Goal: Information Seeking & Learning: Check status

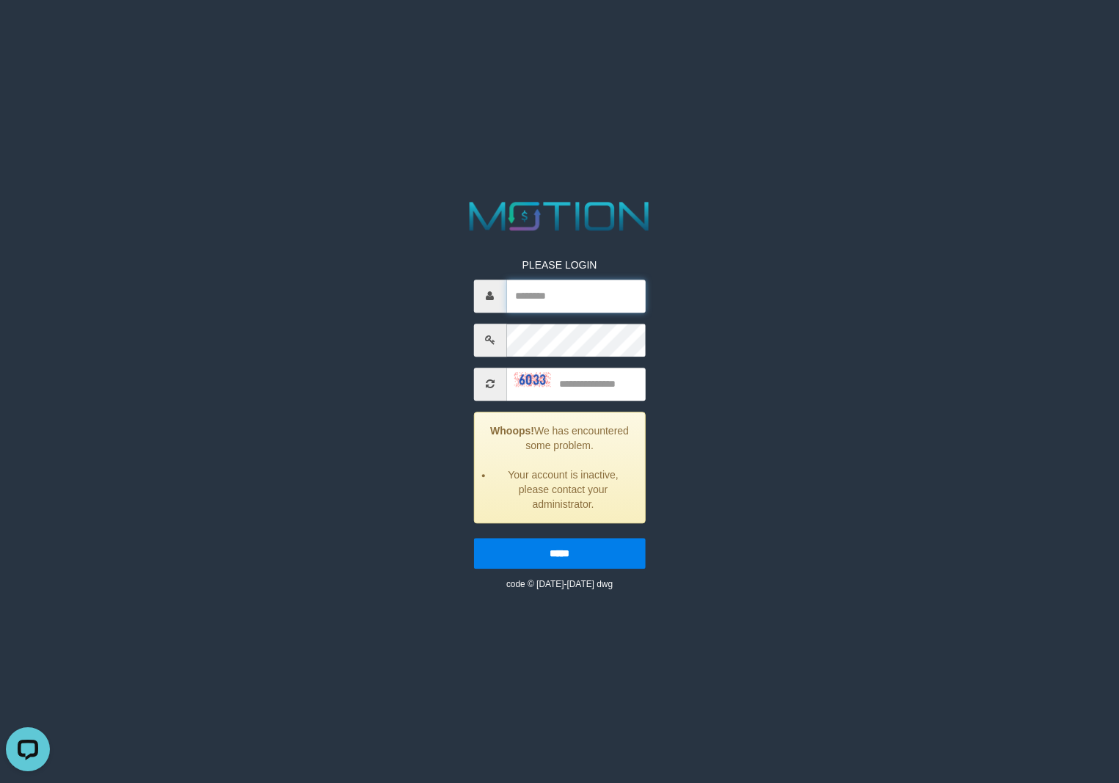
type input "*********"
drag, startPoint x: 626, startPoint y: 387, endPoint x: 1072, endPoint y: 387, distance: 446.0
click at [639, 387] on input "text" at bounding box center [575, 383] width 139 height 33
type input "****"
click at [473, 538] on input "*****" at bounding box center [559, 553] width 172 height 31
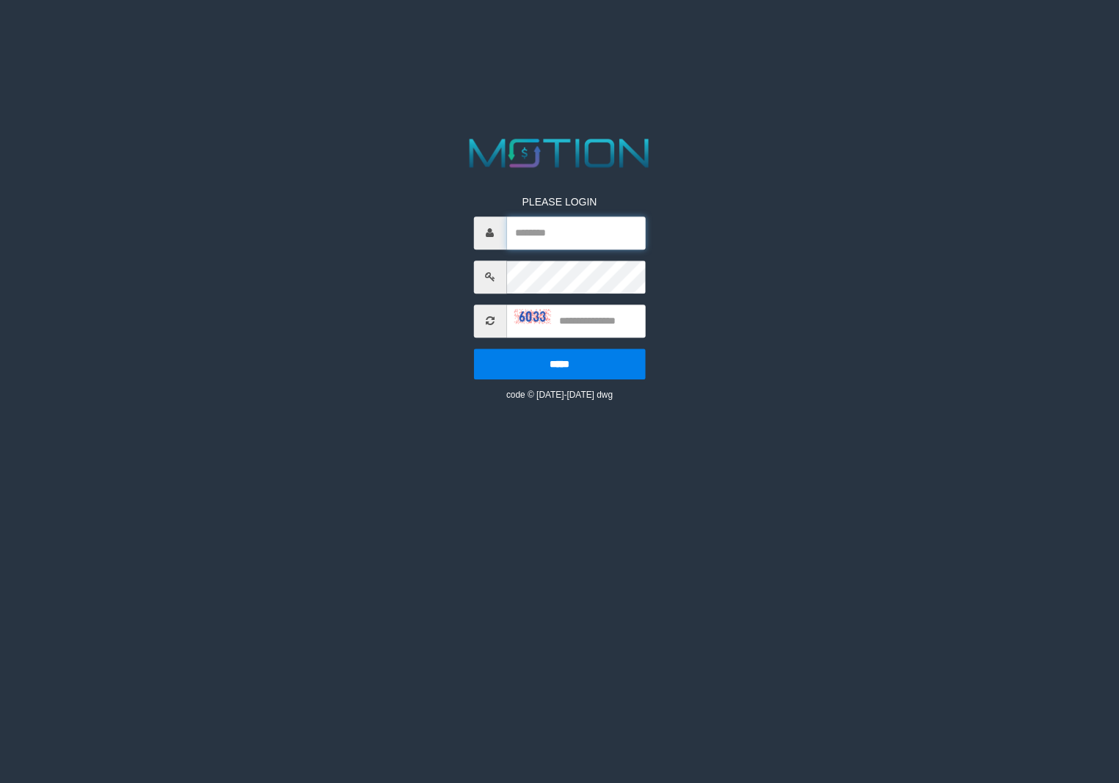
type input "*********"
drag, startPoint x: 643, startPoint y: 319, endPoint x: 671, endPoint y: 306, distance: 31.5
click at [642, 315] on input "text" at bounding box center [575, 320] width 139 height 33
type input "****"
click at [473, 348] on input "*****" at bounding box center [559, 363] width 172 height 31
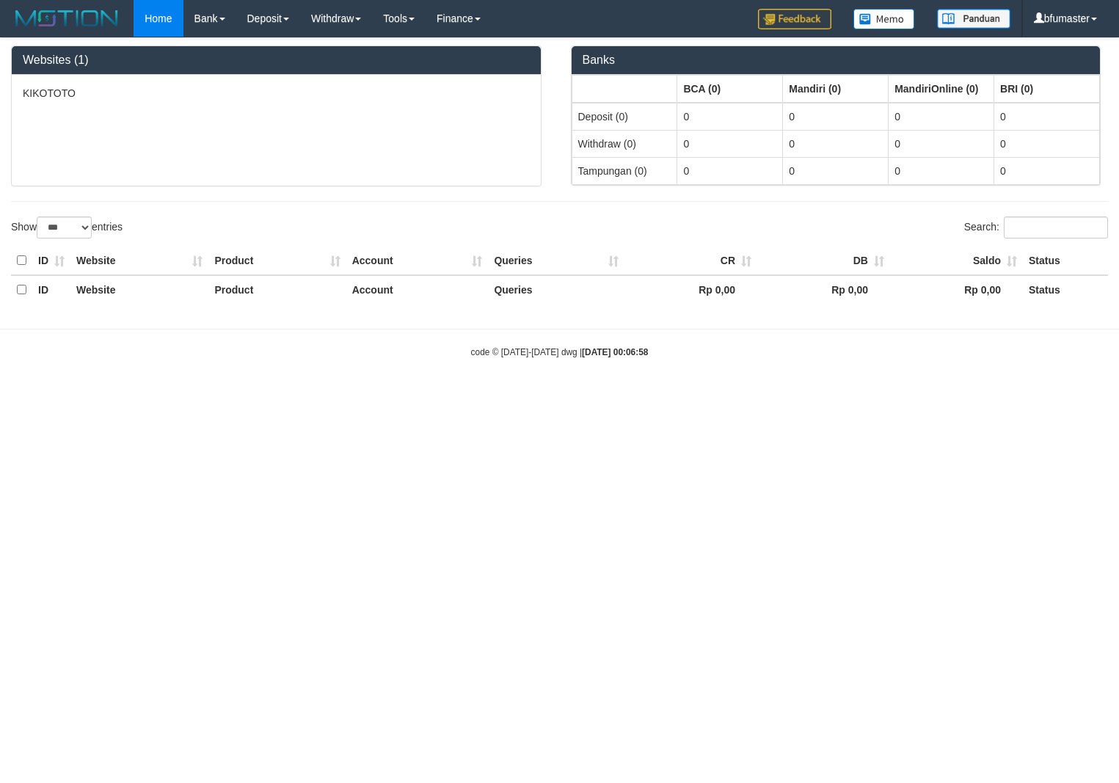
select select "***"
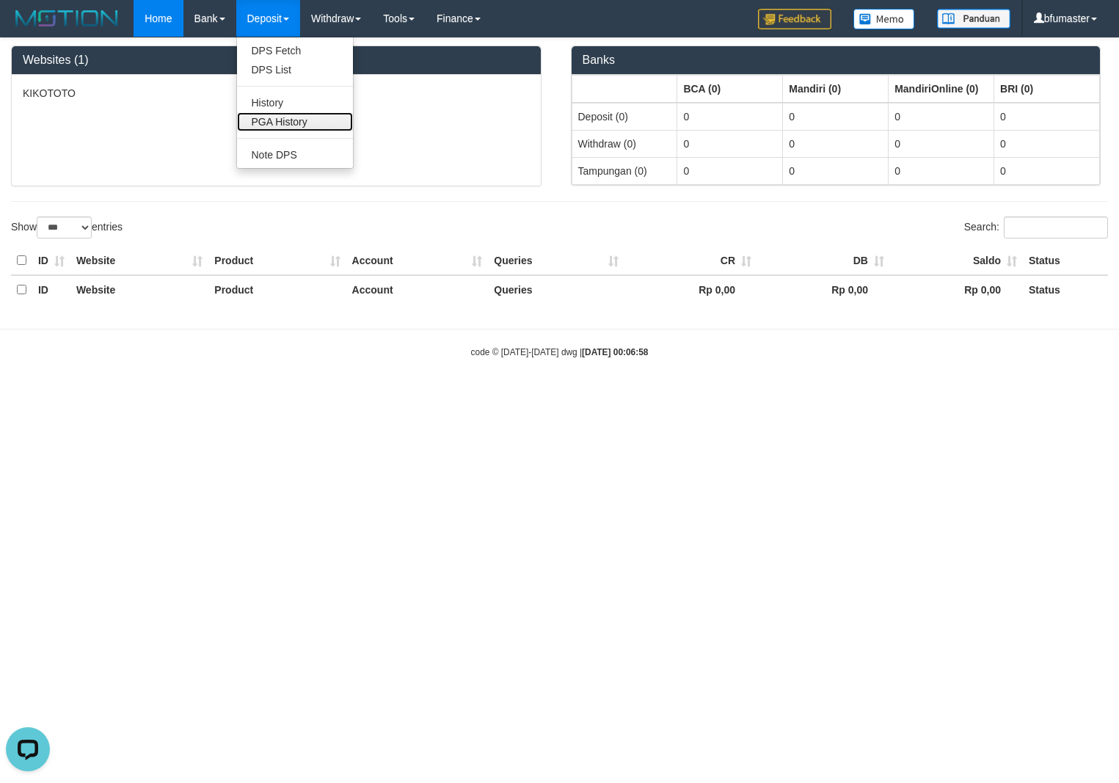
drag, startPoint x: 303, startPoint y: 121, endPoint x: 511, endPoint y: 114, distance: 208.4
click at [303, 121] on link "PGA History" at bounding box center [295, 121] width 116 height 19
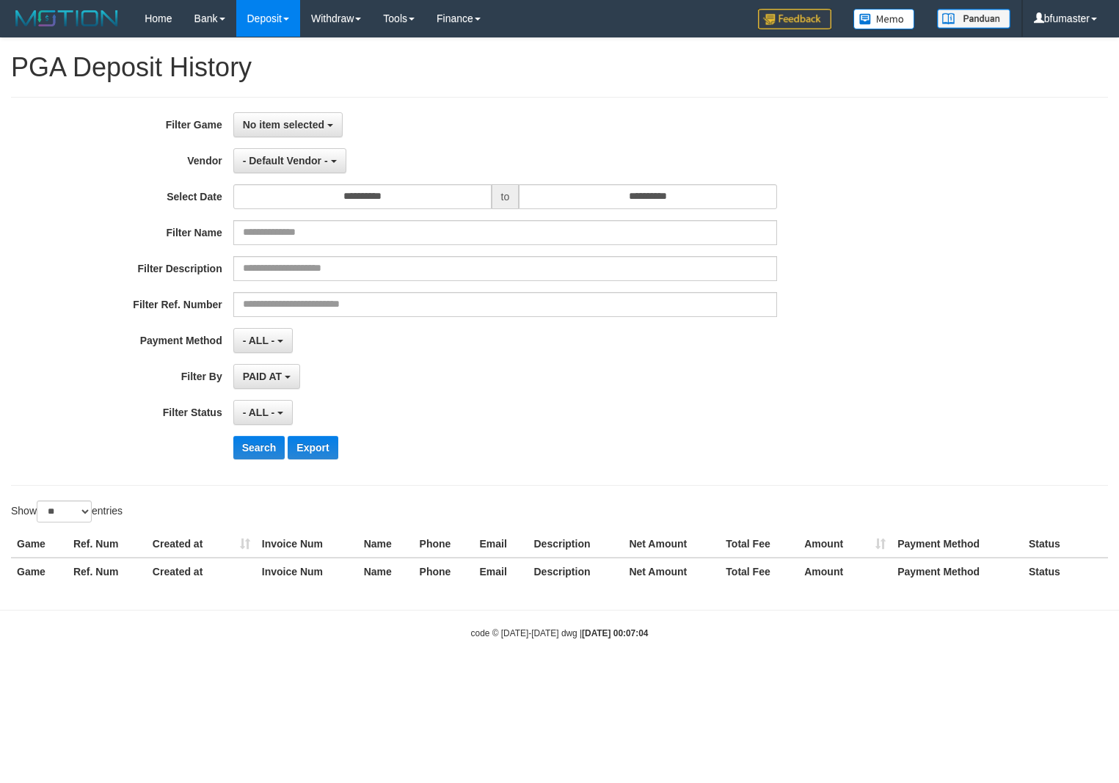
select select
select select "**"
click at [274, 122] on span "No item selected" at bounding box center [283, 125] width 81 height 12
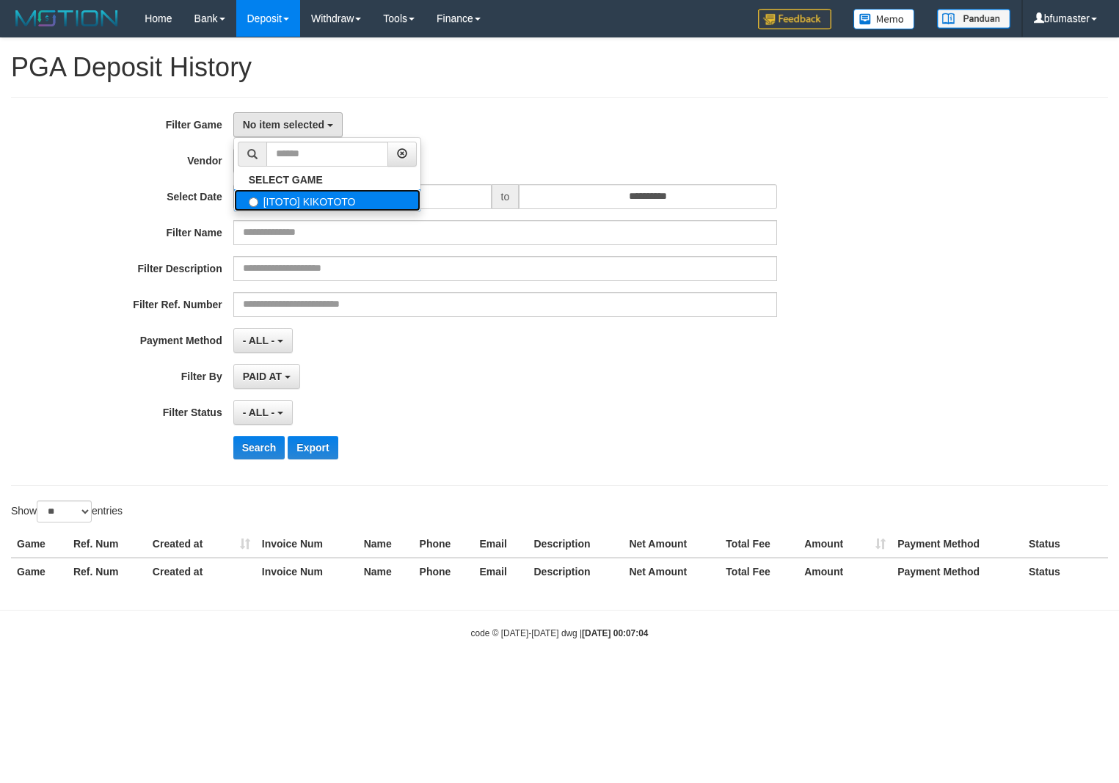
click at [321, 203] on label "[ITOTO] KIKOTOTO" at bounding box center [327, 200] width 186 height 22
select select "****"
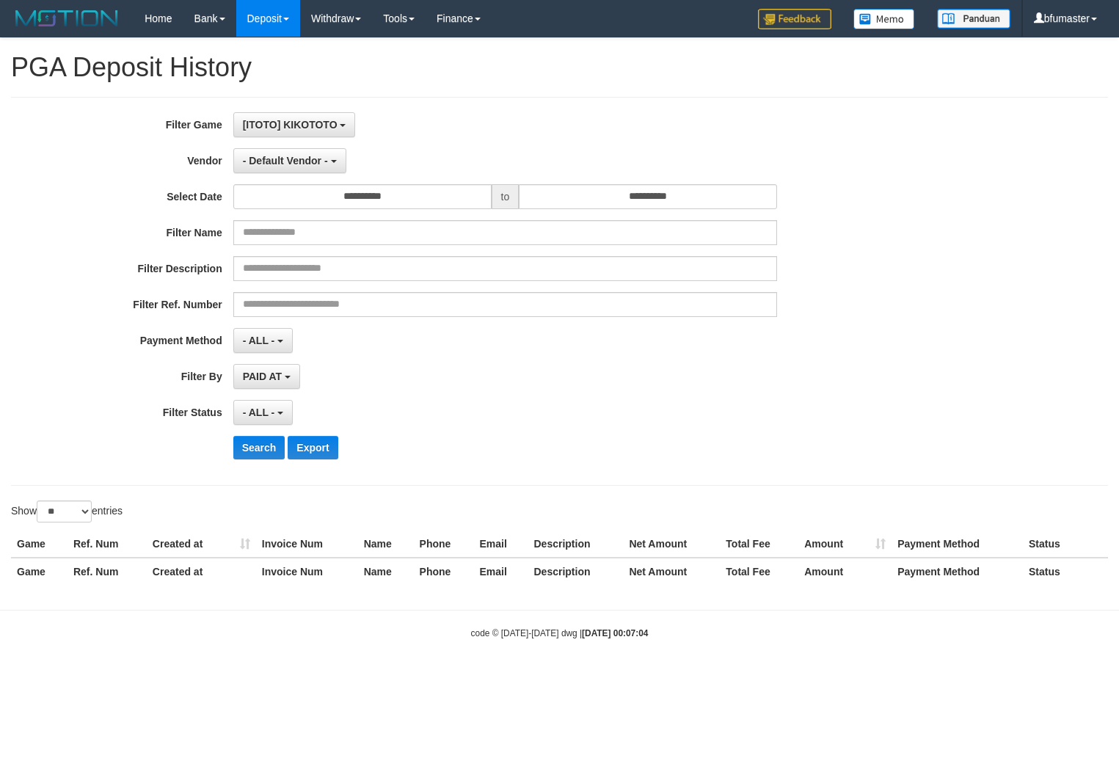
click at [474, 94] on div "**********" at bounding box center [559, 316] width 1119 height 557
click at [317, 163] on span "- Default Vendor -" at bounding box center [285, 161] width 85 height 12
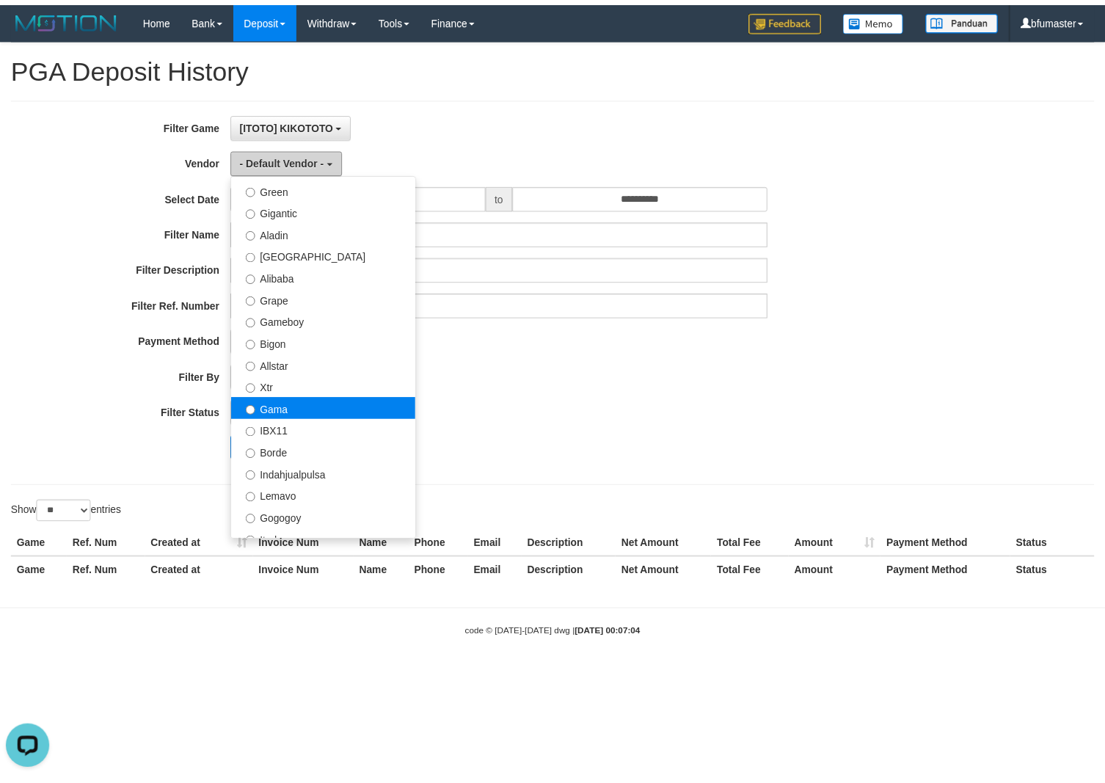
scroll to position [275, 0]
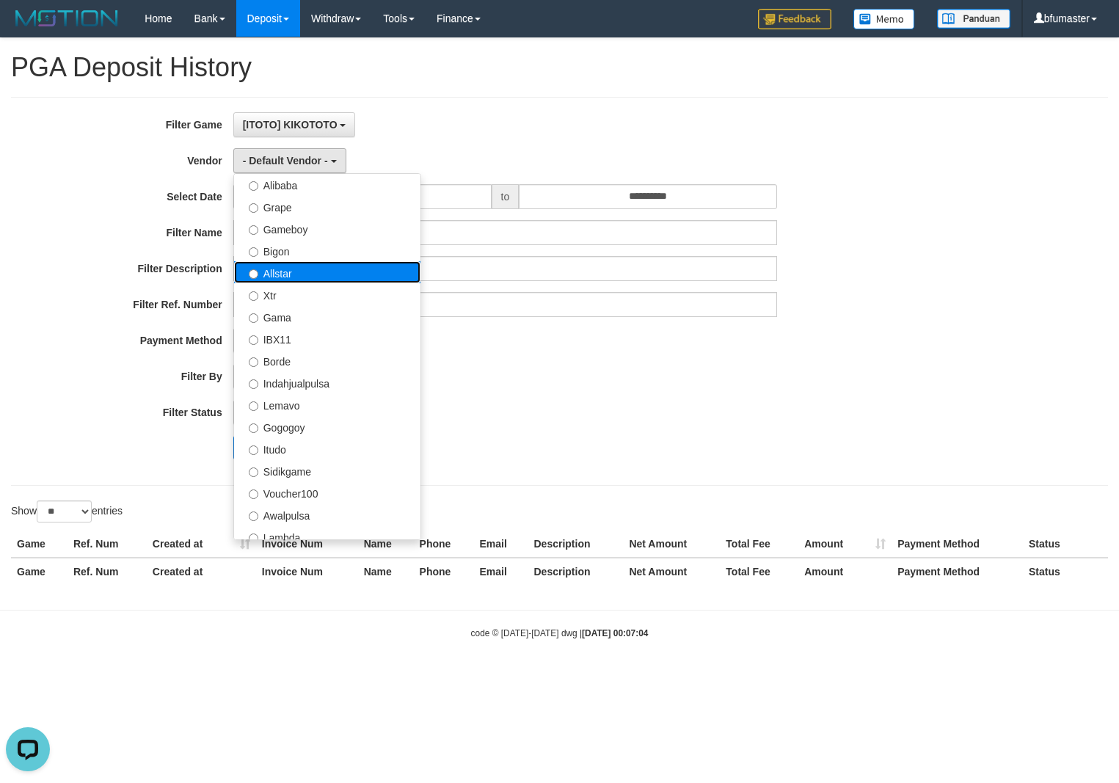
click at [363, 277] on label "Allstar" at bounding box center [327, 272] width 186 height 22
select select "**********"
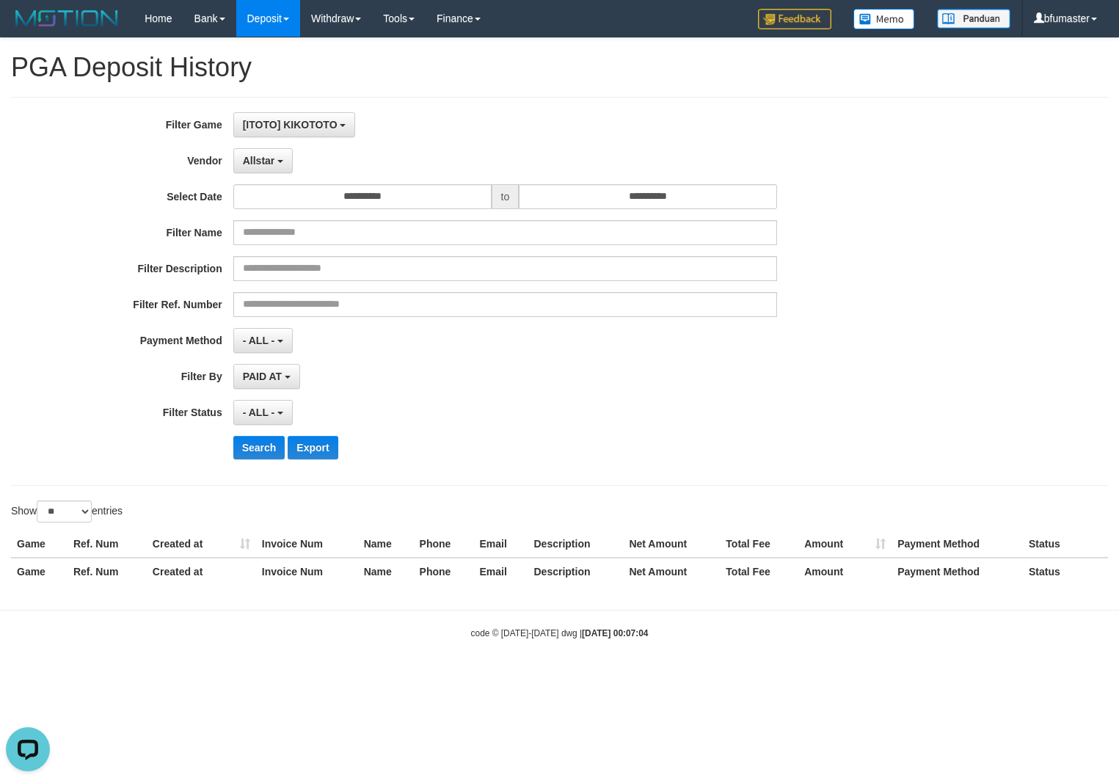
click at [361, 213] on div "**********" at bounding box center [466, 291] width 932 height 358
click at [376, 205] on input "**********" at bounding box center [362, 196] width 258 height 25
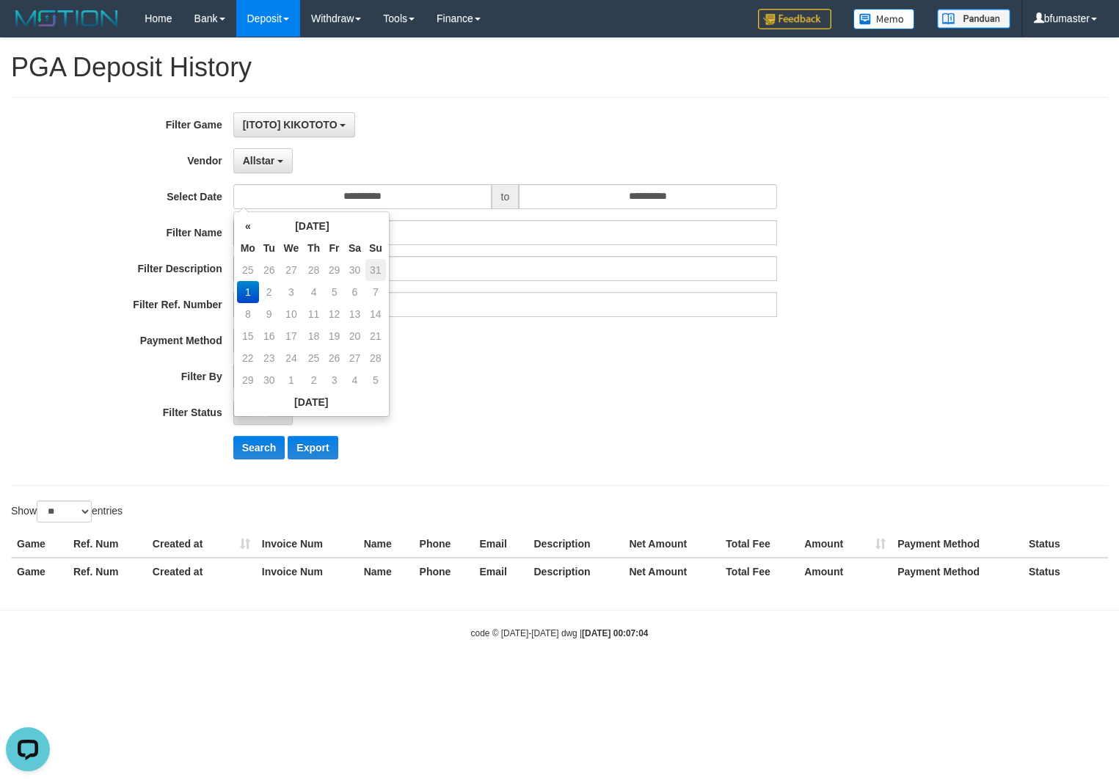
click at [376, 268] on td "31" at bounding box center [375, 270] width 21 height 22
type input "**********"
click at [623, 192] on input "**********" at bounding box center [648, 196] width 258 height 25
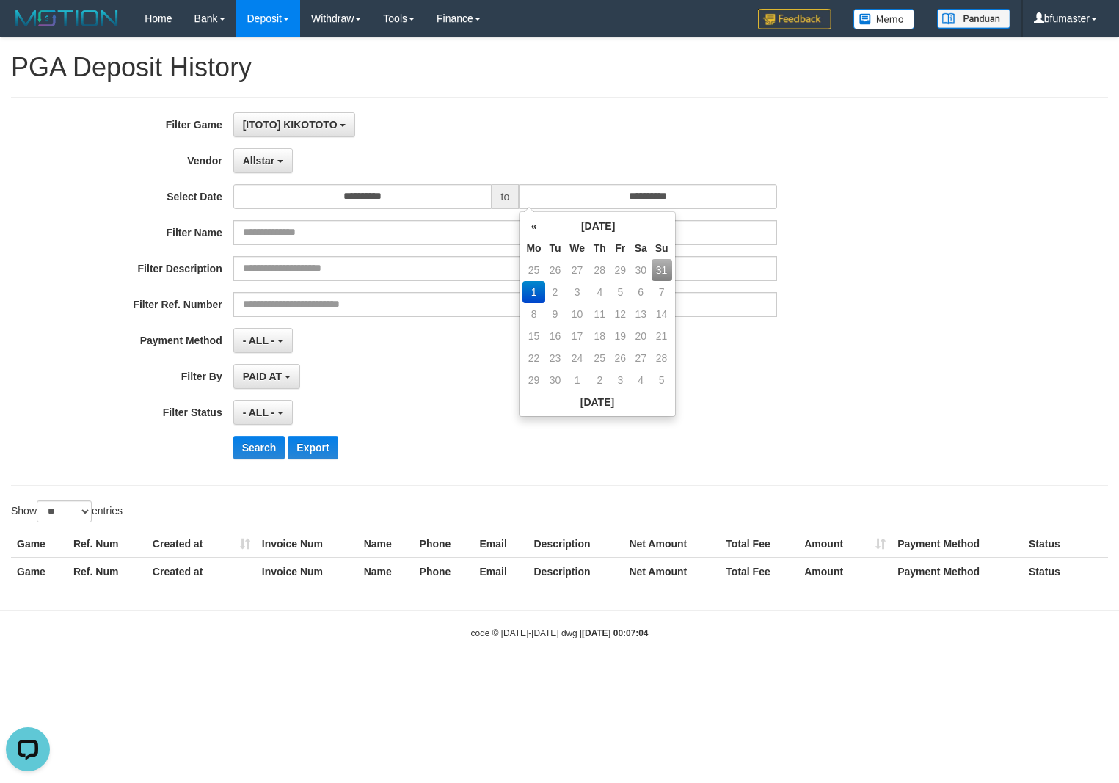
click at [666, 270] on td "31" at bounding box center [661, 270] width 21 height 22
type input "**********"
click at [870, 248] on div "**********" at bounding box center [466, 291] width 932 height 358
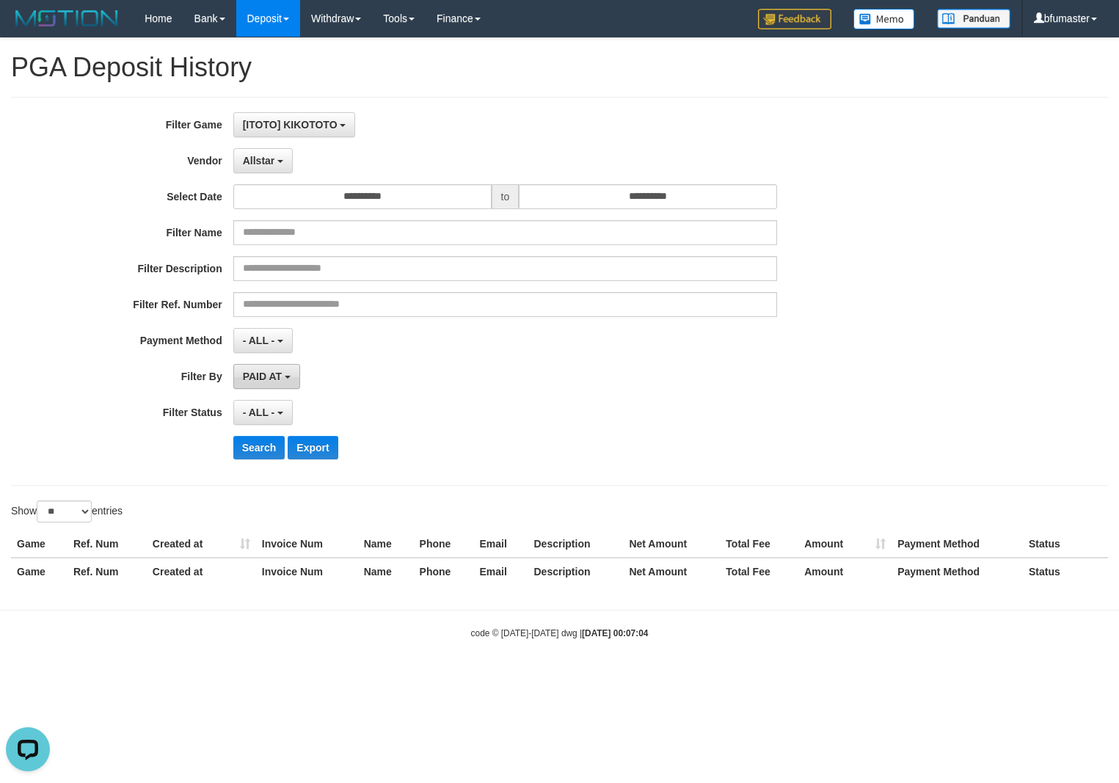
click at [268, 378] on span "PAID AT" at bounding box center [262, 376] width 39 height 12
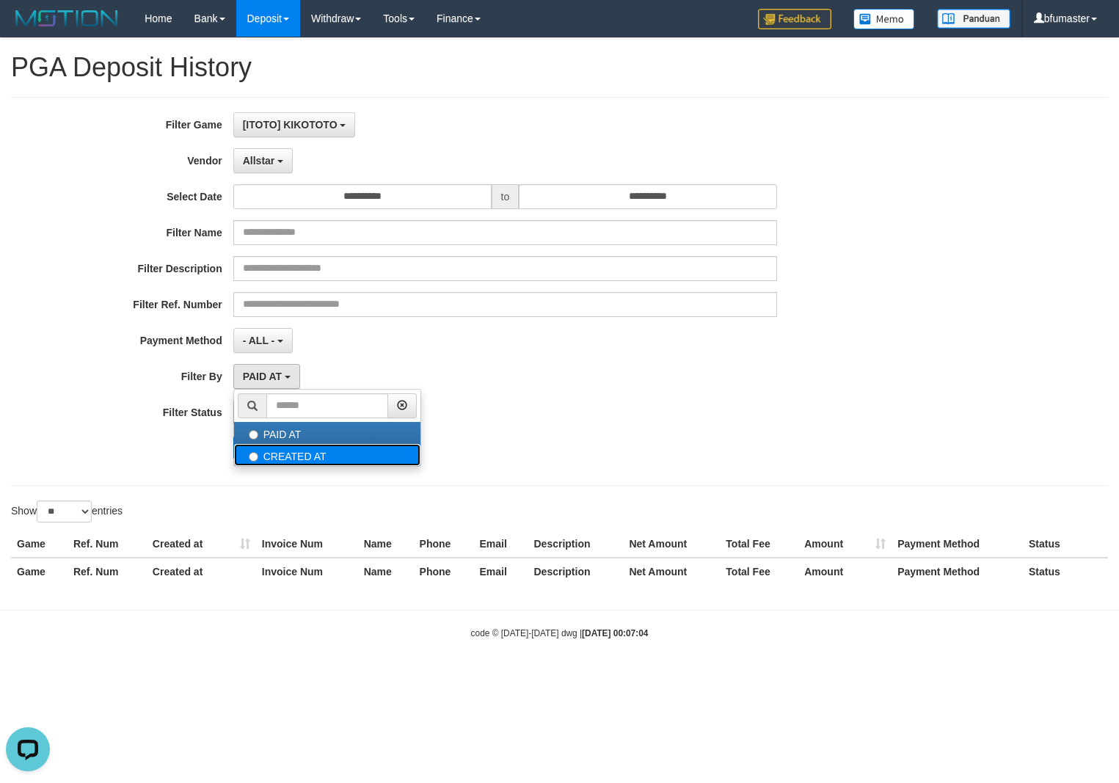
click at [286, 448] on label "CREATED AT" at bounding box center [327, 455] width 186 height 22
select select "*"
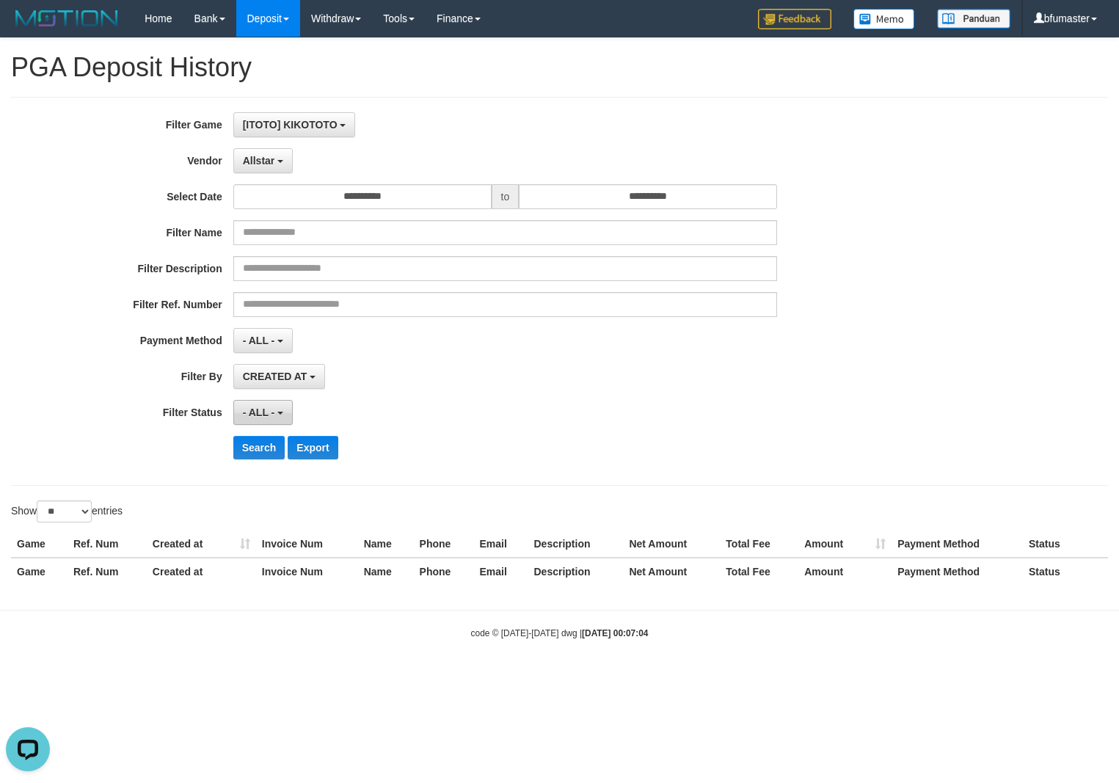
click at [277, 407] on button "- ALL -" at bounding box center [262, 412] width 59 height 25
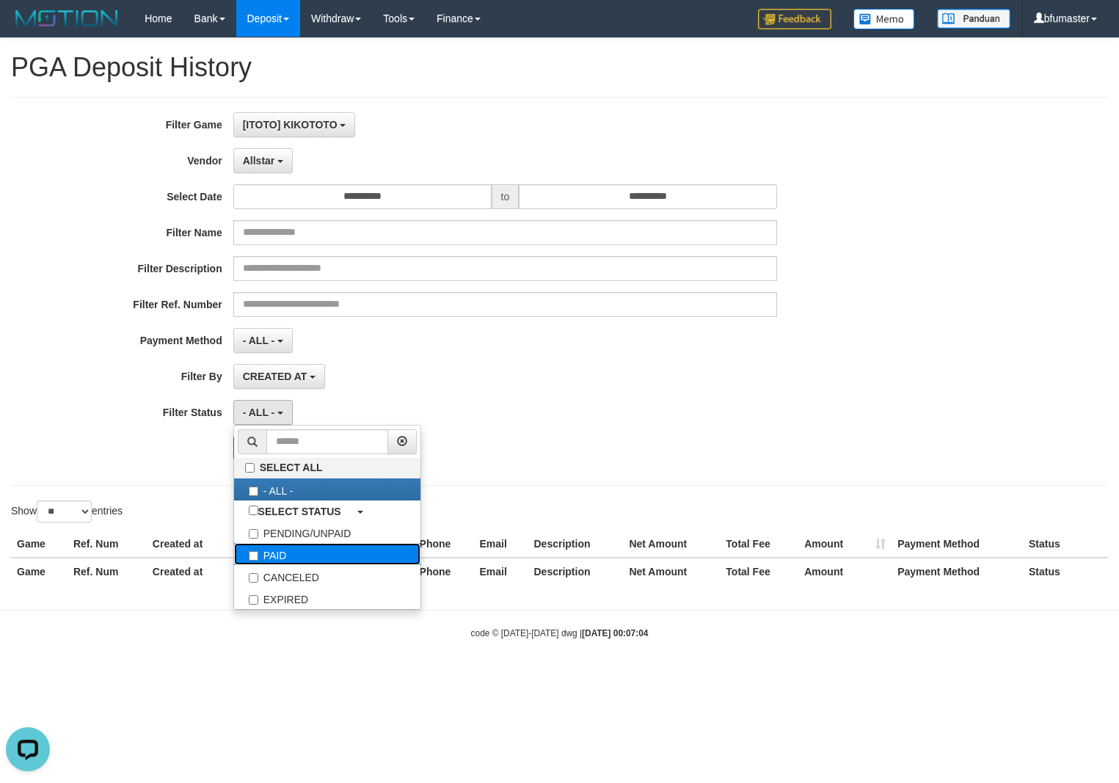
click at [317, 561] on label "PAID" at bounding box center [327, 554] width 186 height 22
select select "*"
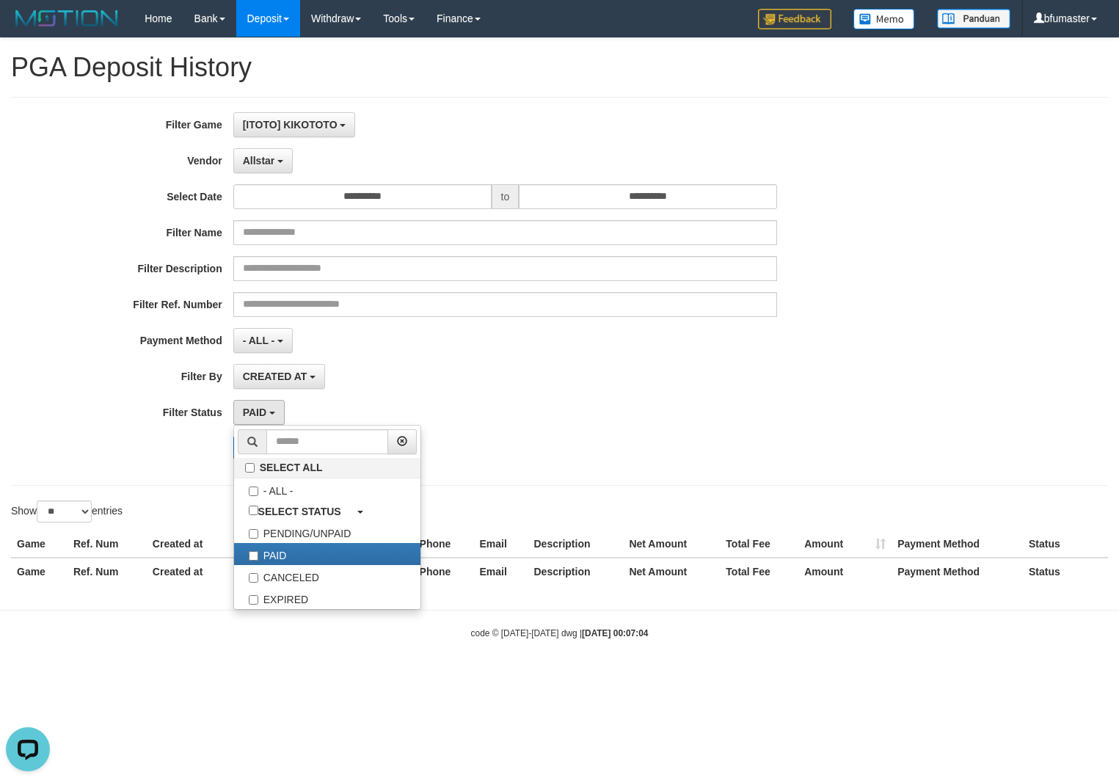
click at [178, 492] on div "**********" at bounding box center [559, 316] width 1119 height 557
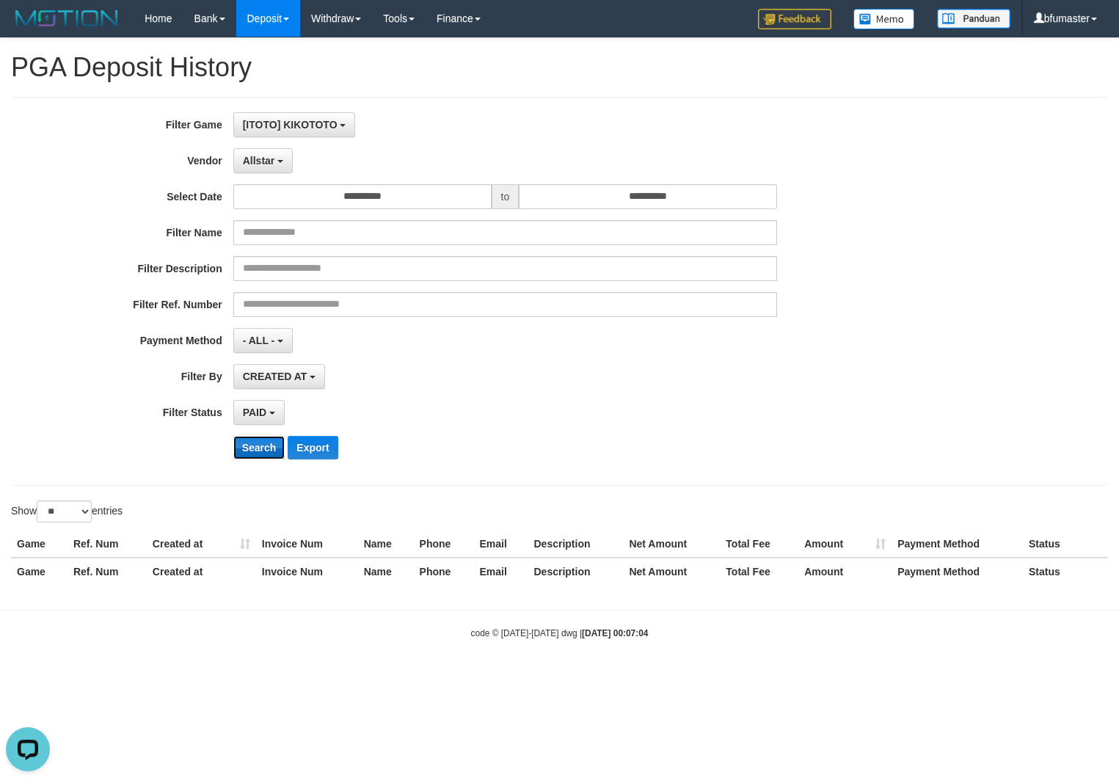
click at [257, 450] on button "Search" at bounding box center [259, 447] width 52 height 23
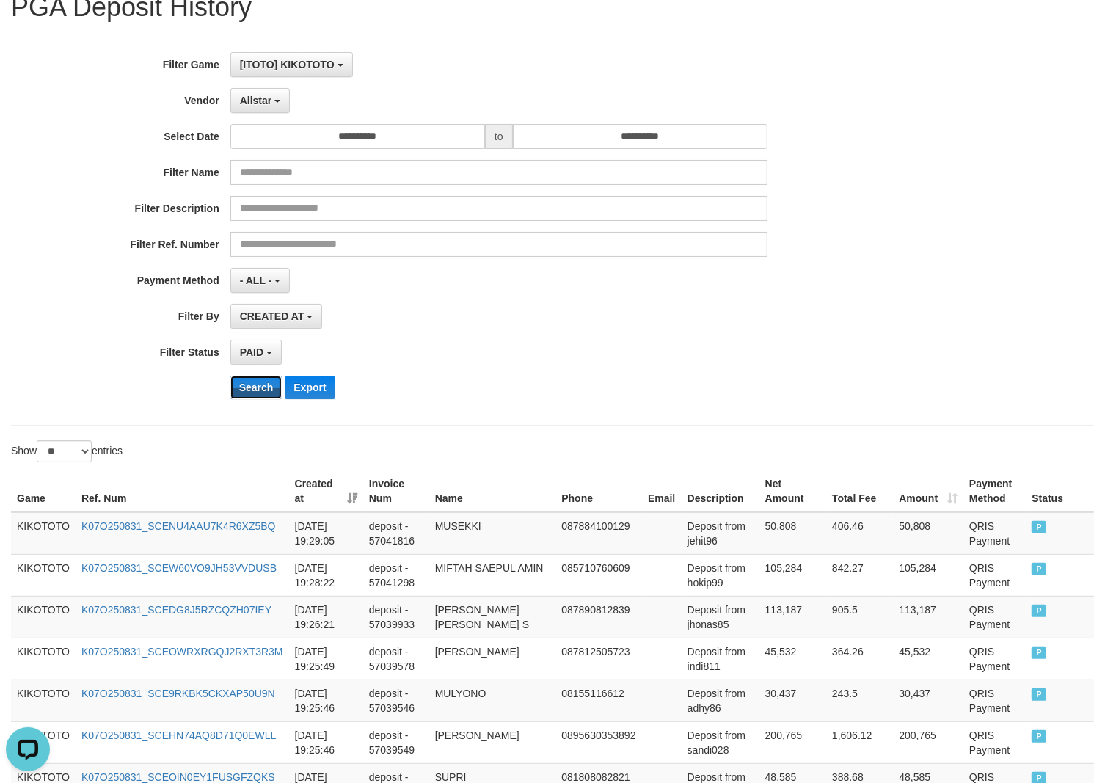
scroll to position [0, 0]
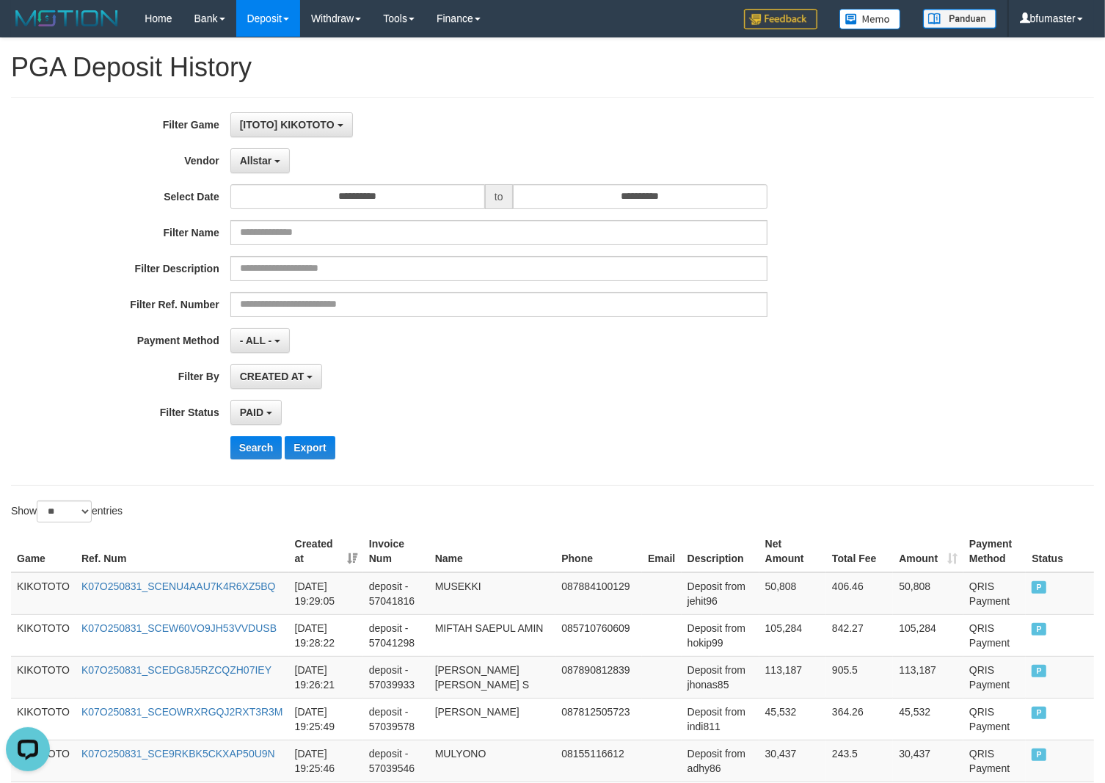
click at [255, 464] on div "**********" at bounding box center [460, 291] width 921 height 358
click at [259, 457] on button "Search" at bounding box center [256, 447] width 52 height 23
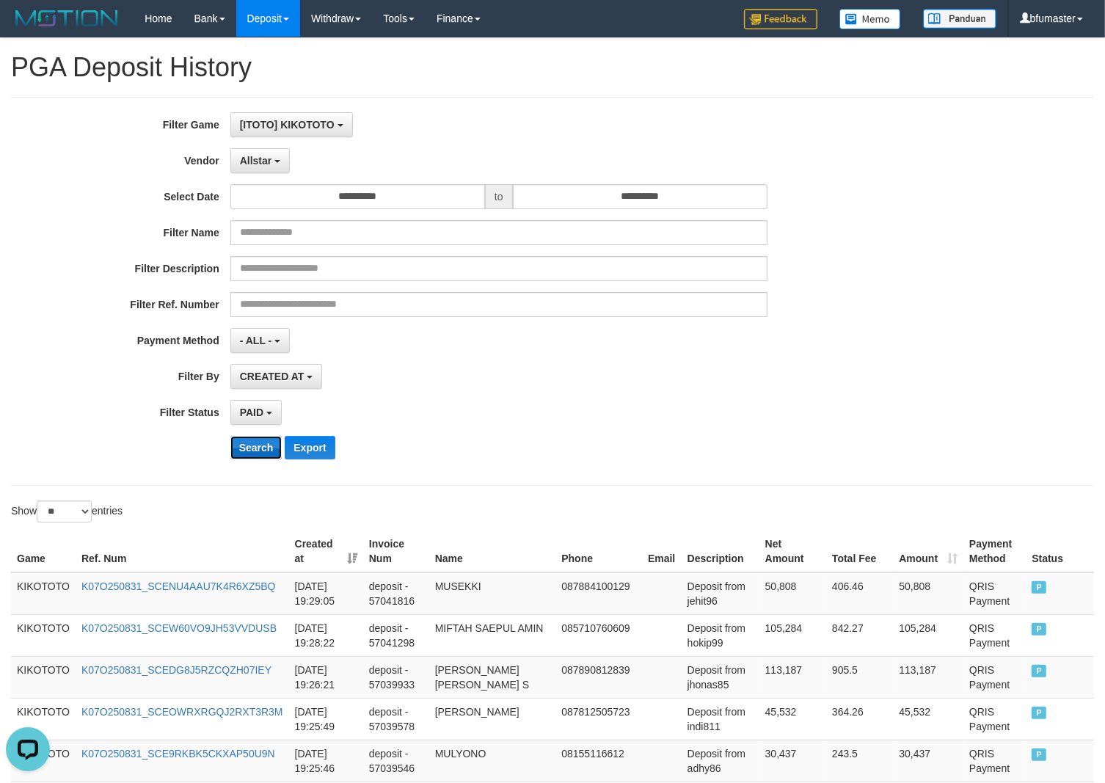
click at [259, 457] on button "Search" at bounding box center [256, 447] width 52 height 23
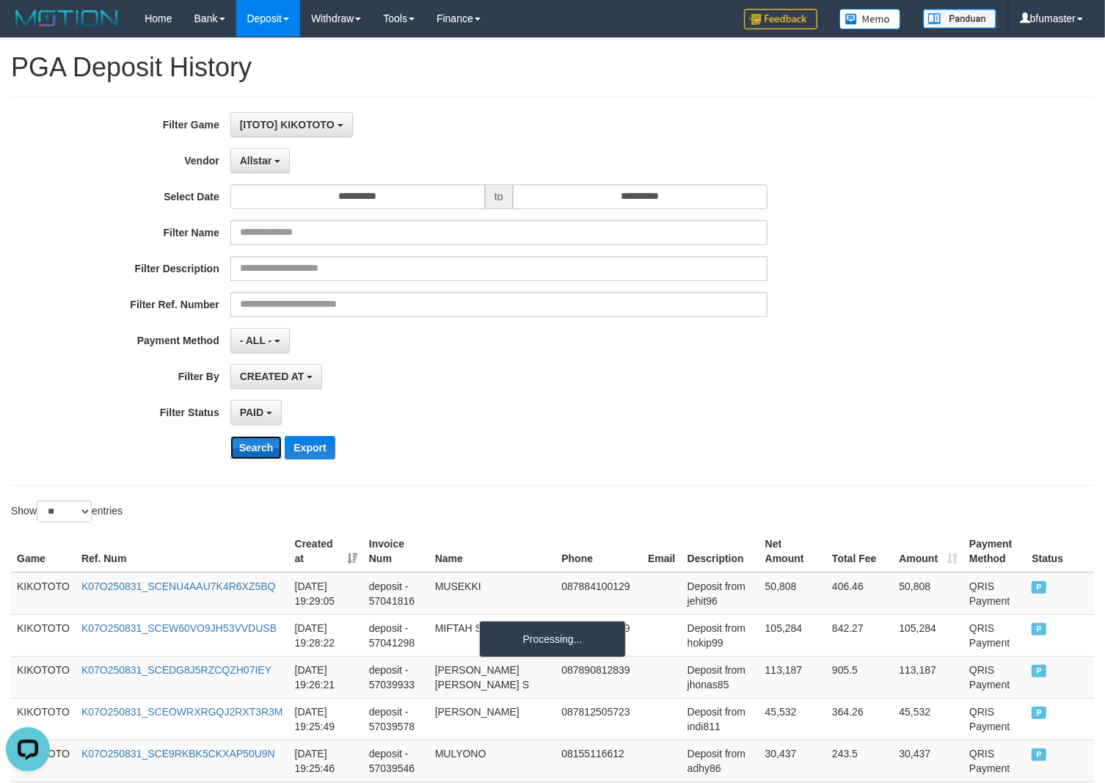
click at [259, 457] on button "Search" at bounding box center [256, 447] width 52 height 23
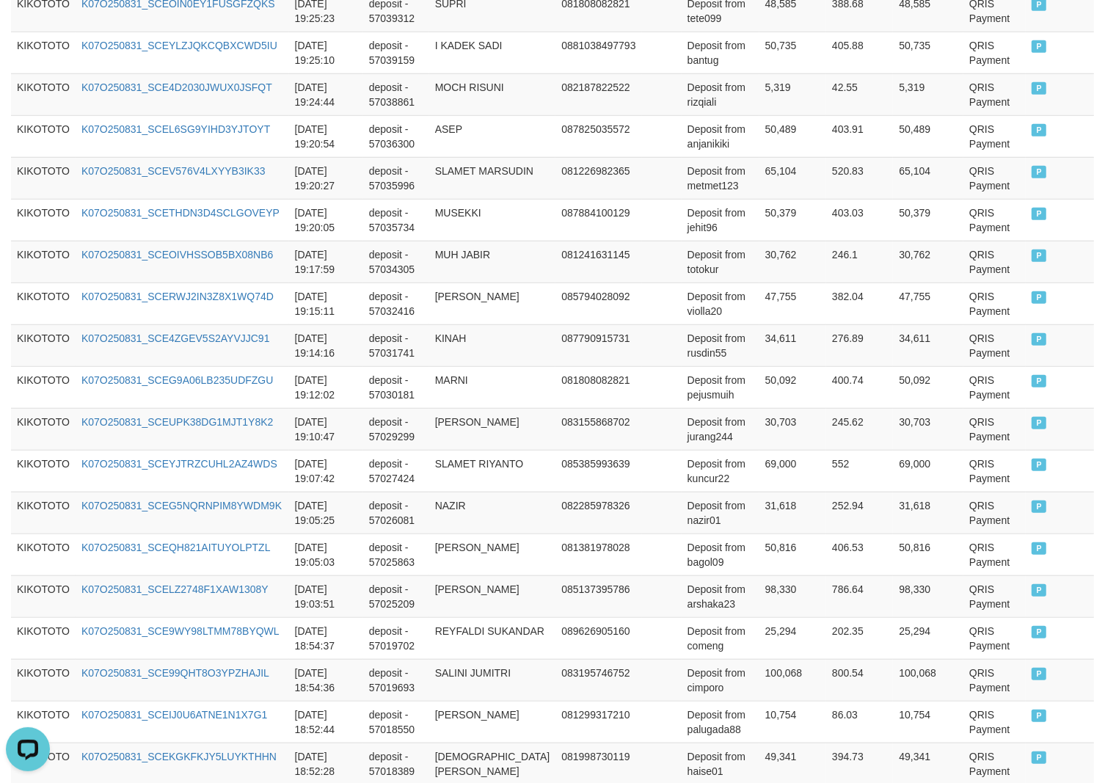
scroll to position [1000, 0]
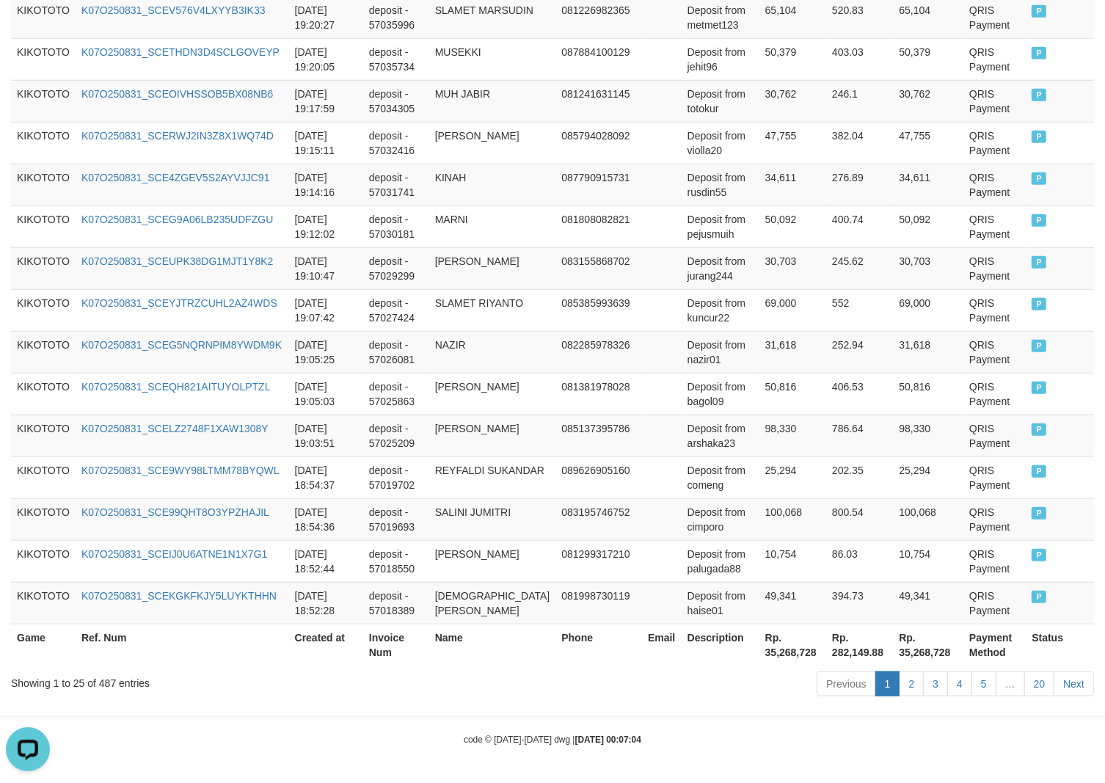
click at [112, 682] on div "Showing 1 to 25 of 487 entries" at bounding box center [230, 680] width 439 height 21
copy div "487"
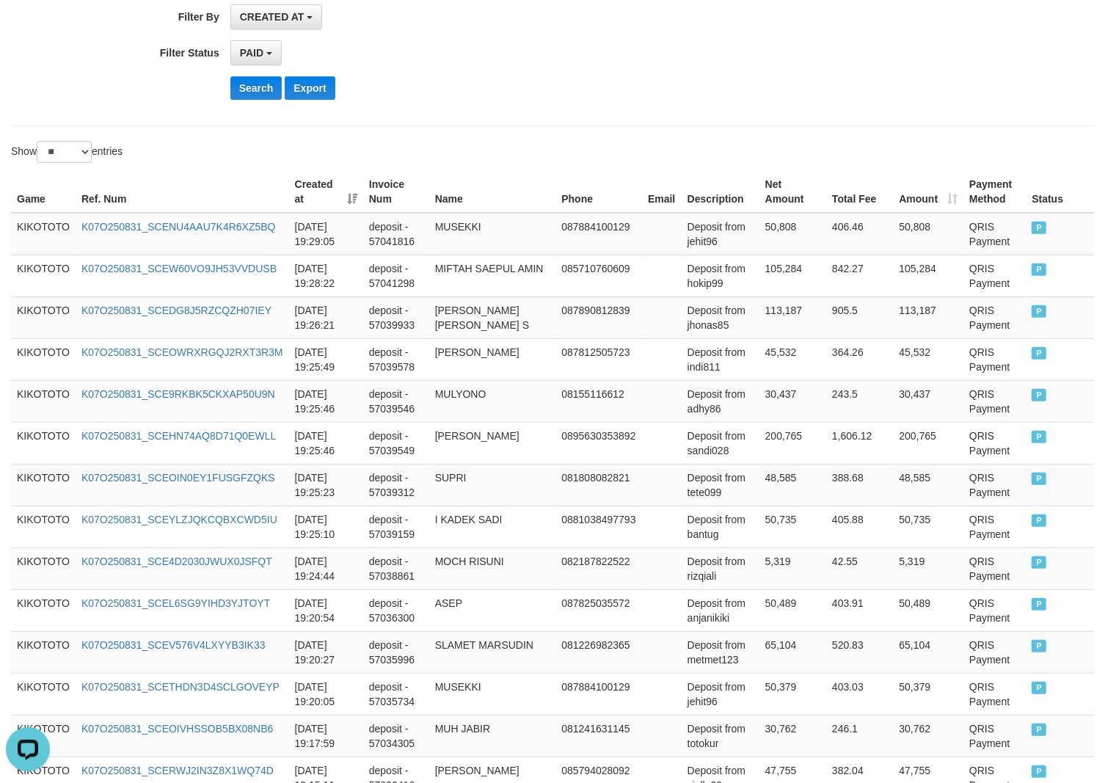
scroll to position [0, 0]
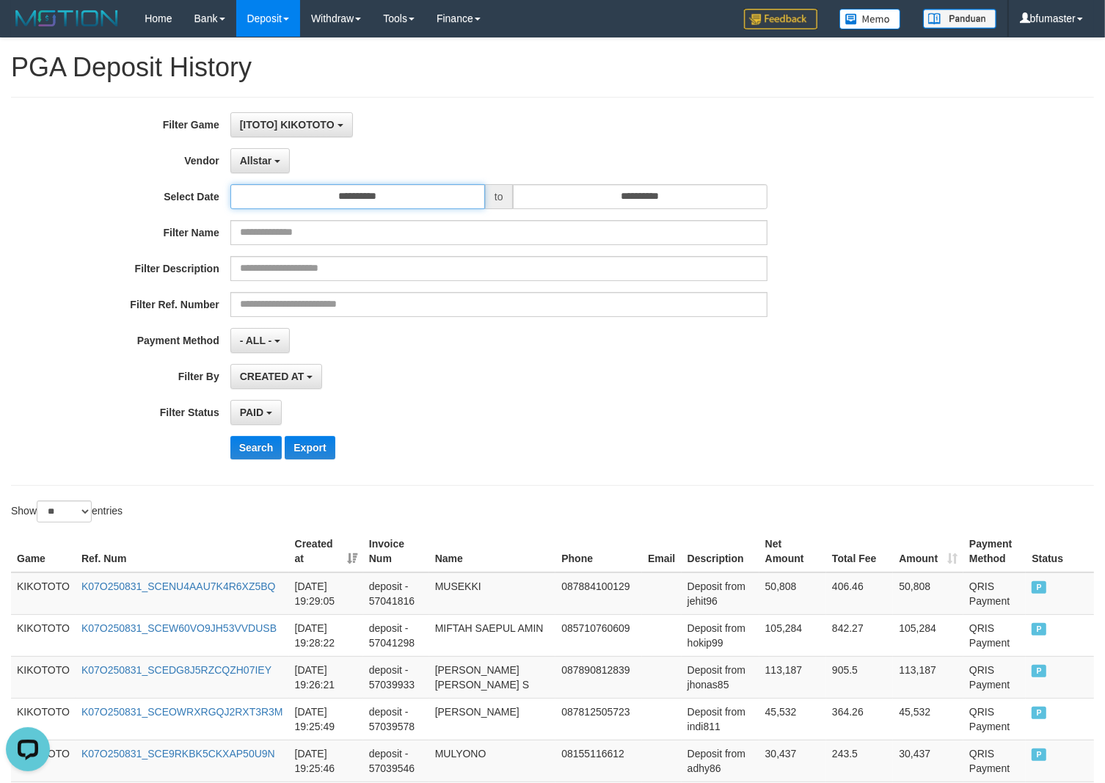
click at [339, 187] on input "**********" at bounding box center [357, 196] width 255 height 25
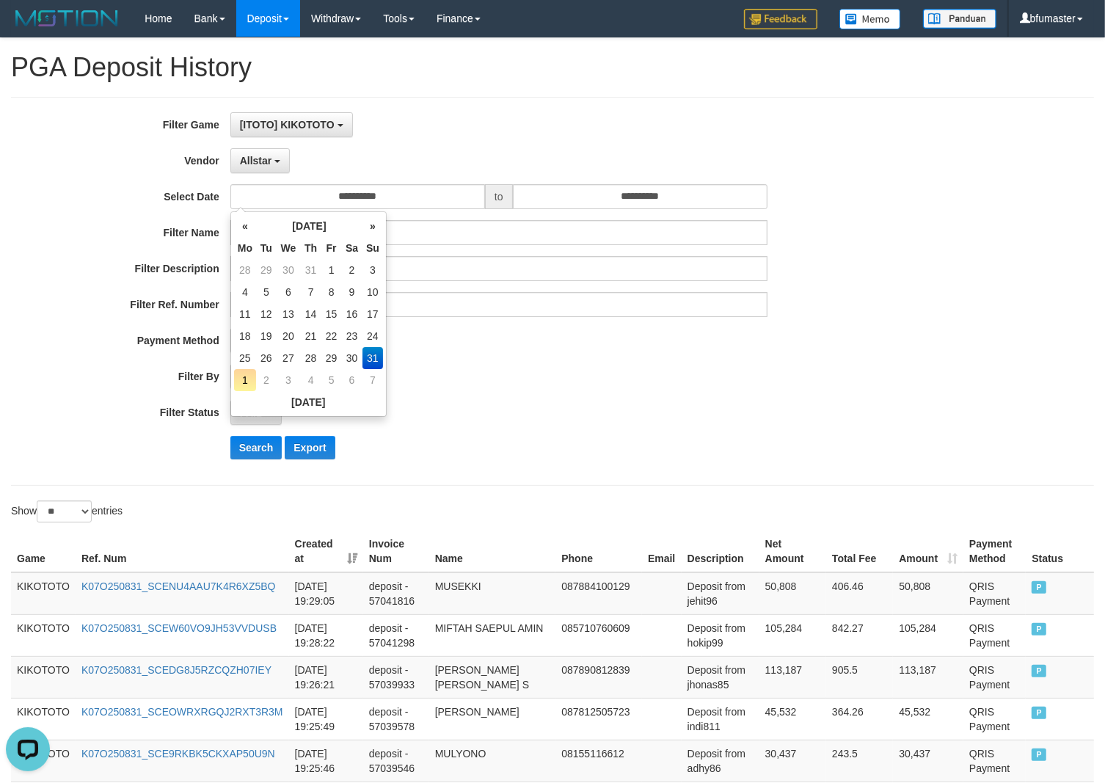
click at [375, 367] on td "31" at bounding box center [372, 358] width 21 height 22
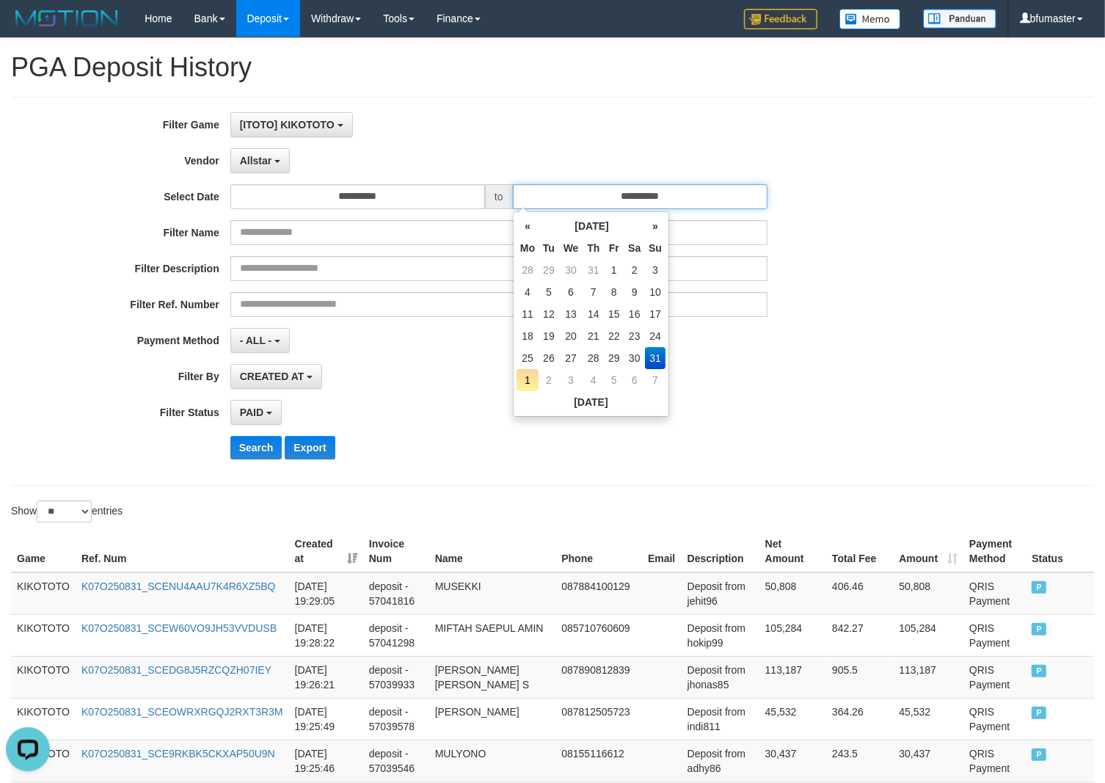
click at [596, 202] on input "**********" at bounding box center [640, 196] width 255 height 25
click at [651, 359] on td "31" at bounding box center [655, 358] width 21 height 22
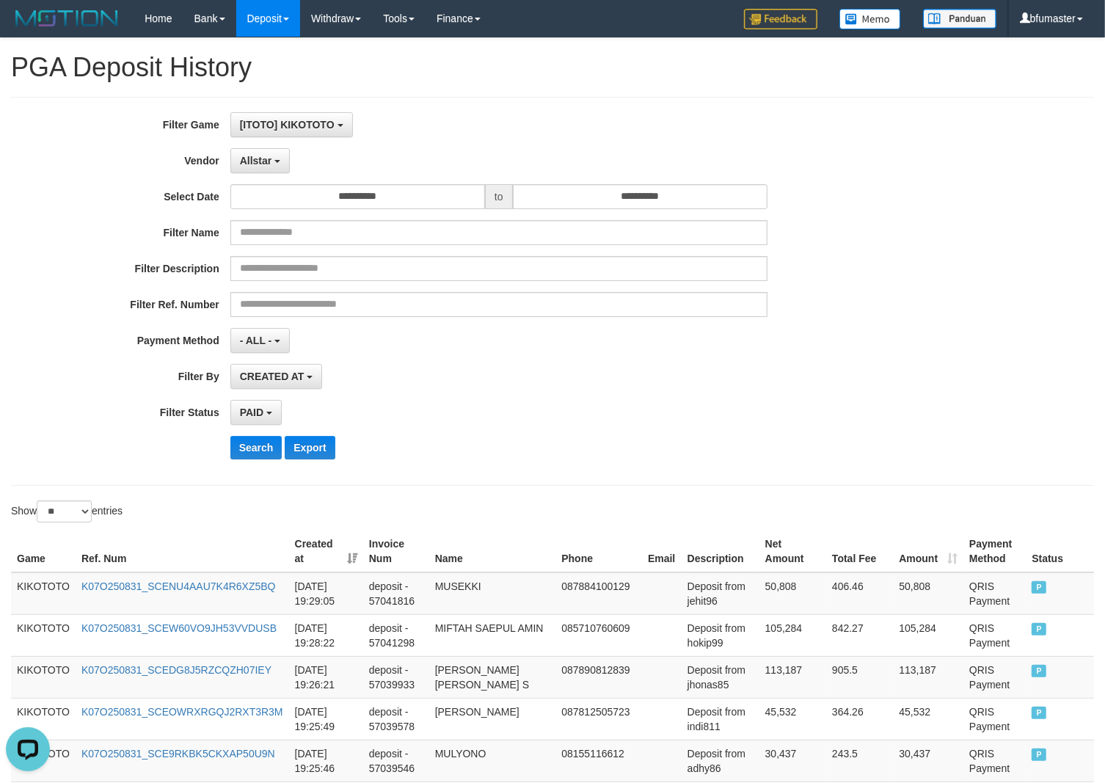
click at [775, 338] on div "**********" at bounding box center [460, 340] width 921 height 25
drag, startPoint x: 222, startPoint y: 453, endPoint x: 255, endPoint y: 445, distance: 34.0
click at [235, 450] on div "Search Export" at bounding box center [460, 447] width 921 height 23
click at [255, 445] on button "Search" at bounding box center [256, 447] width 52 height 23
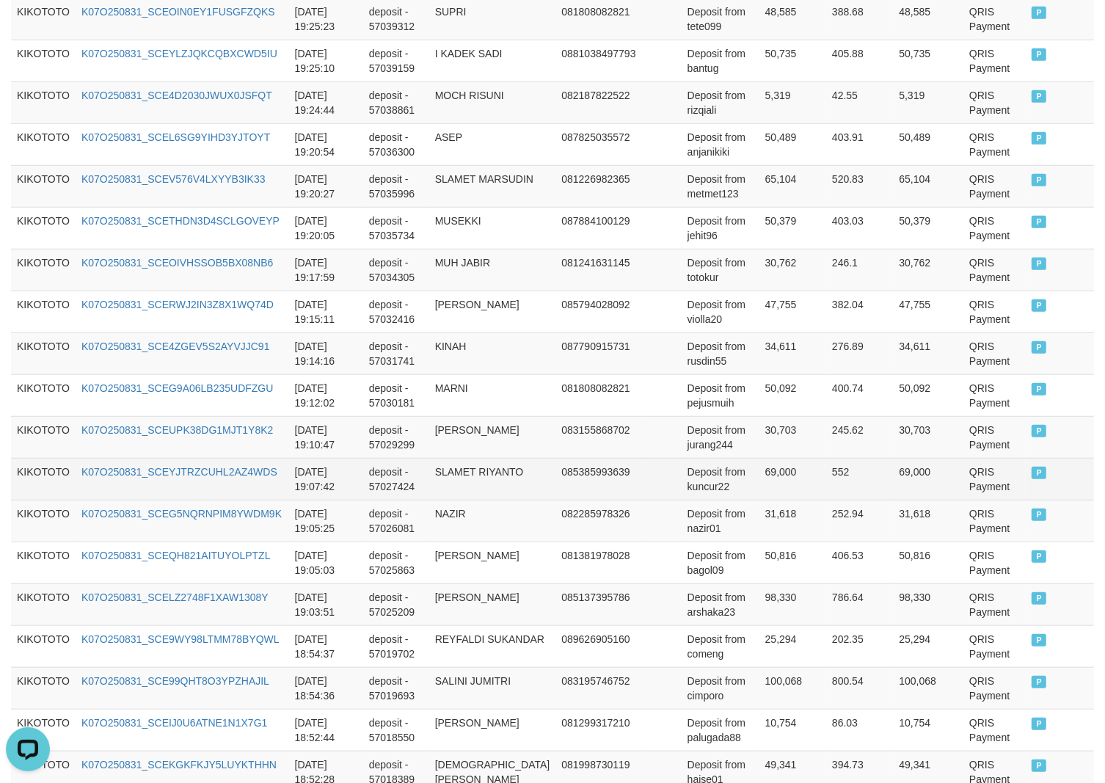
scroll to position [1000, 0]
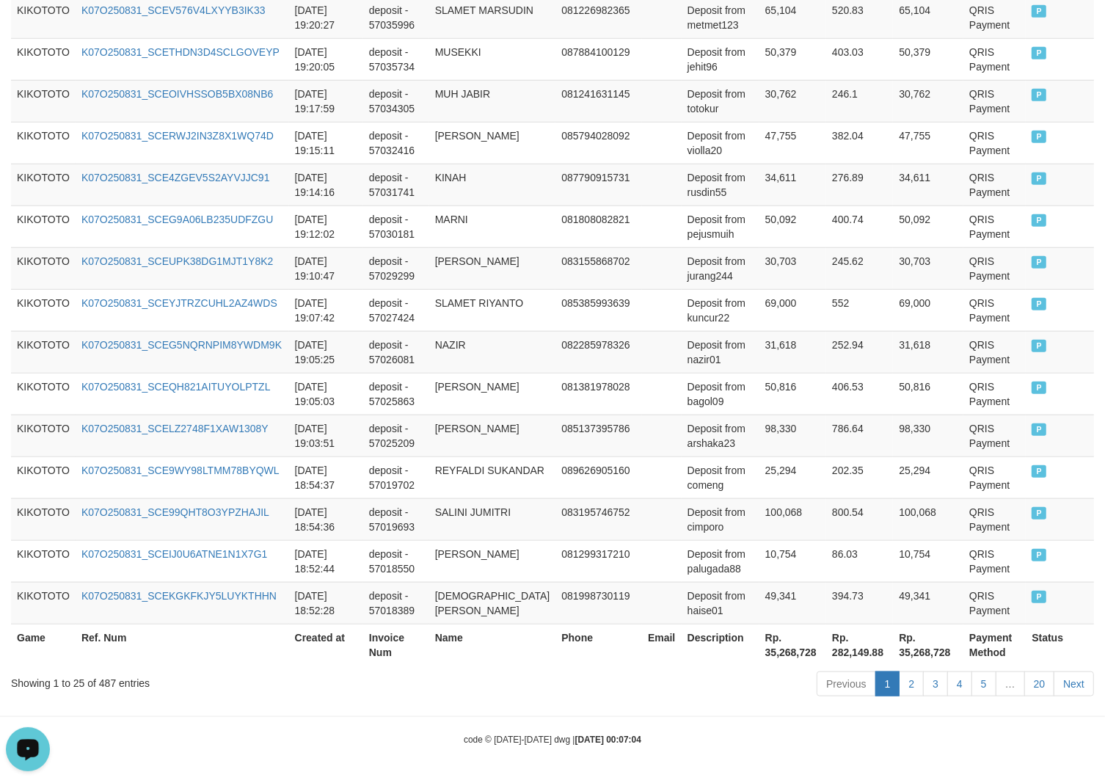
click at [103, 683] on div "Showing 1 to 25 of 487 entries" at bounding box center [230, 680] width 439 height 21
copy div "487"
click at [761, 660] on th "Rp. 35,268,728" at bounding box center [792, 644] width 67 height 42
click at [763, 654] on th "Rp. 35,268,728" at bounding box center [792, 644] width 67 height 42
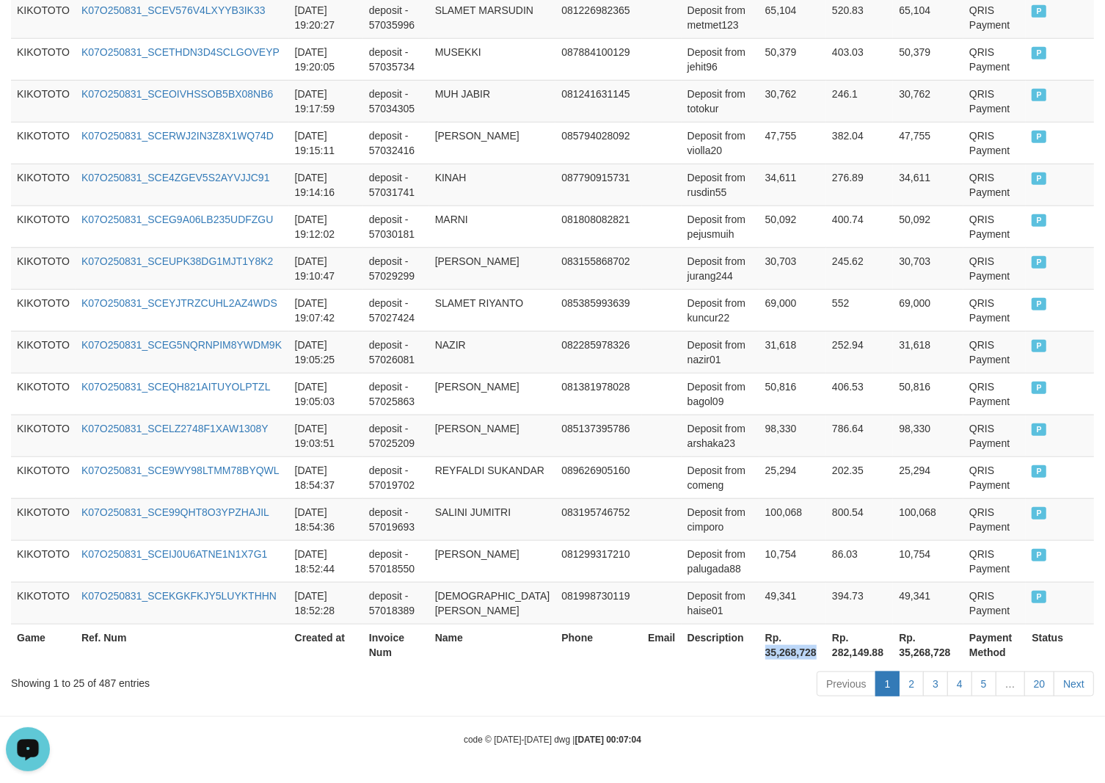
click at [765, 651] on th "Rp. 35,268,728" at bounding box center [792, 644] width 67 height 42
click at [767, 650] on th "Rp. 35,268,728" at bounding box center [792, 644] width 67 height 42
copy th "35,268,728"
click at [294, 673] on div "Showing 1 to 25 of 487 entries" at bounding box center [230, 680] width 439 height 21
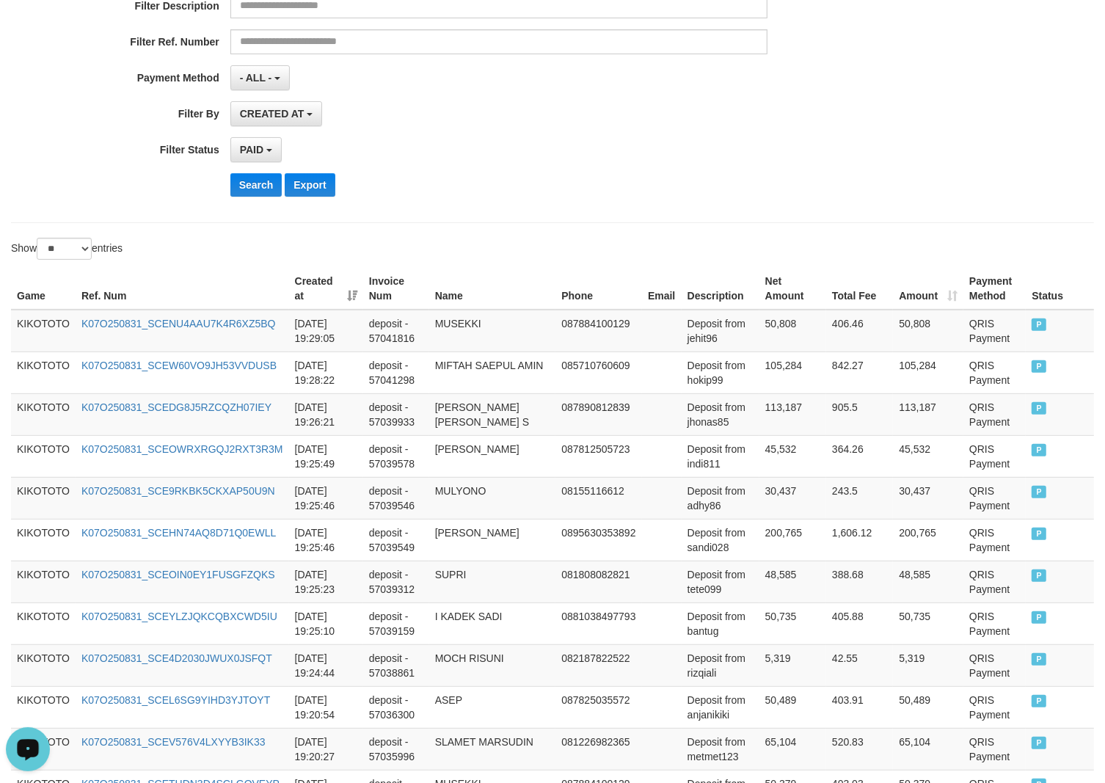
scroll to position [0, 0]
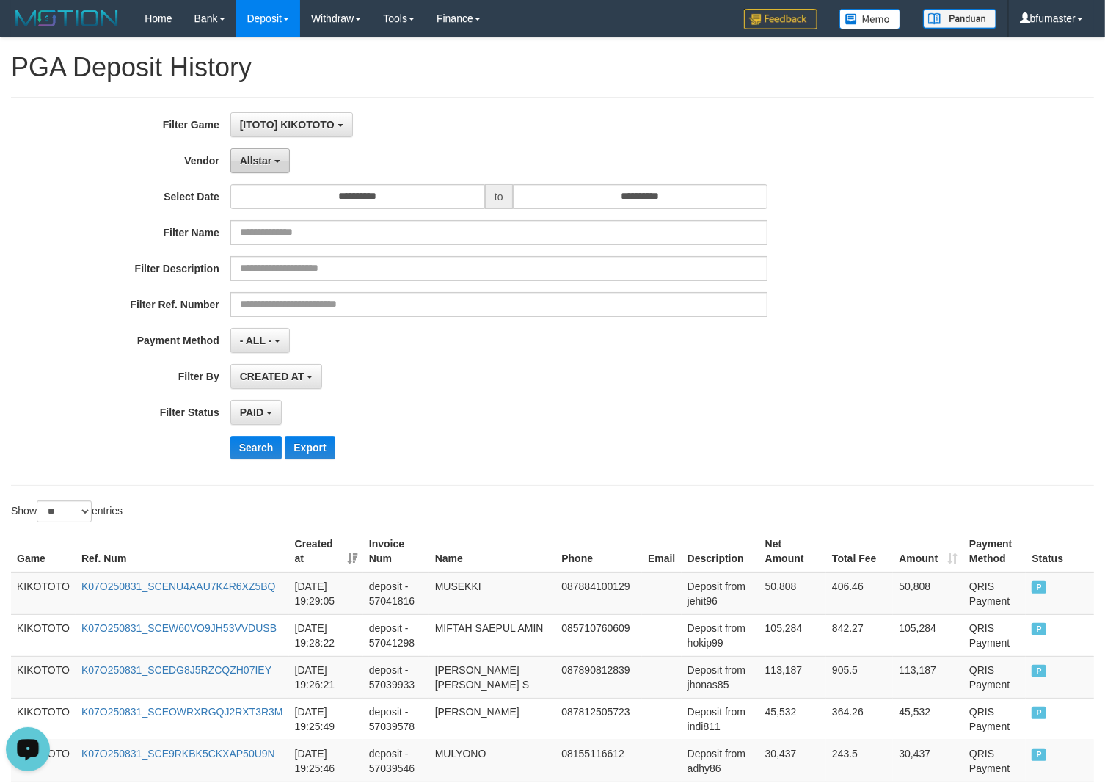
click at [260, 159] on span "Allstar" at bounding box center [256, 161] width 32 height 12
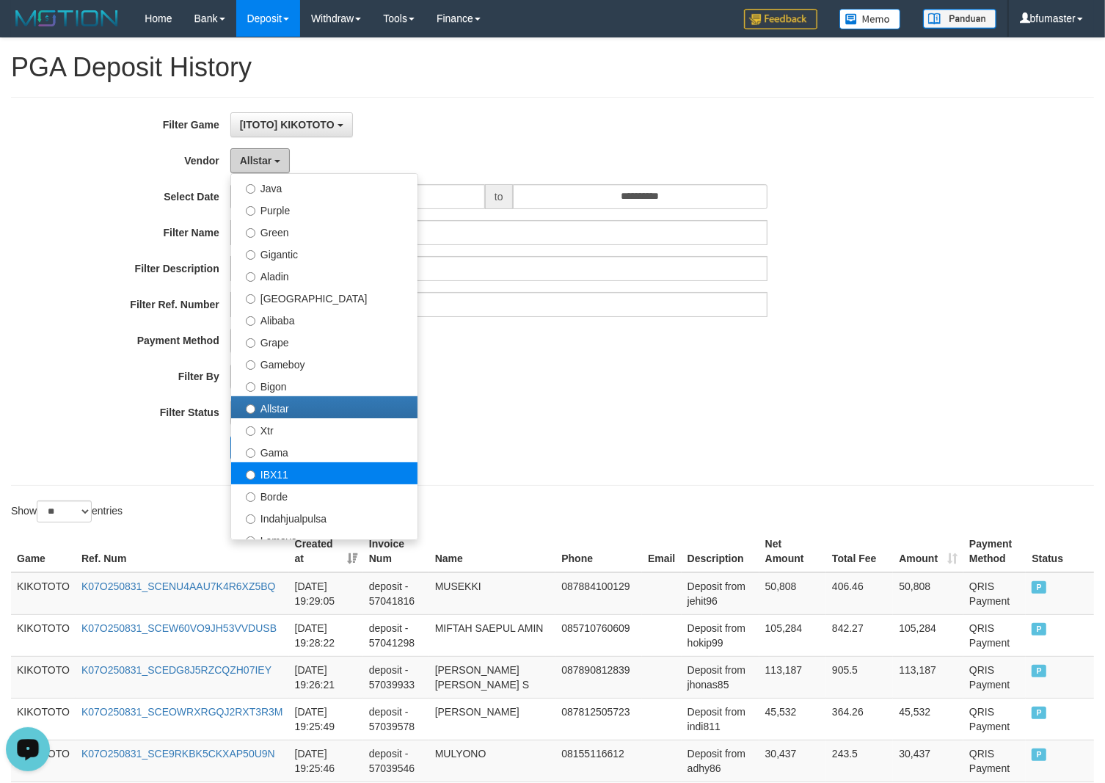
scroll to position [92, 0]
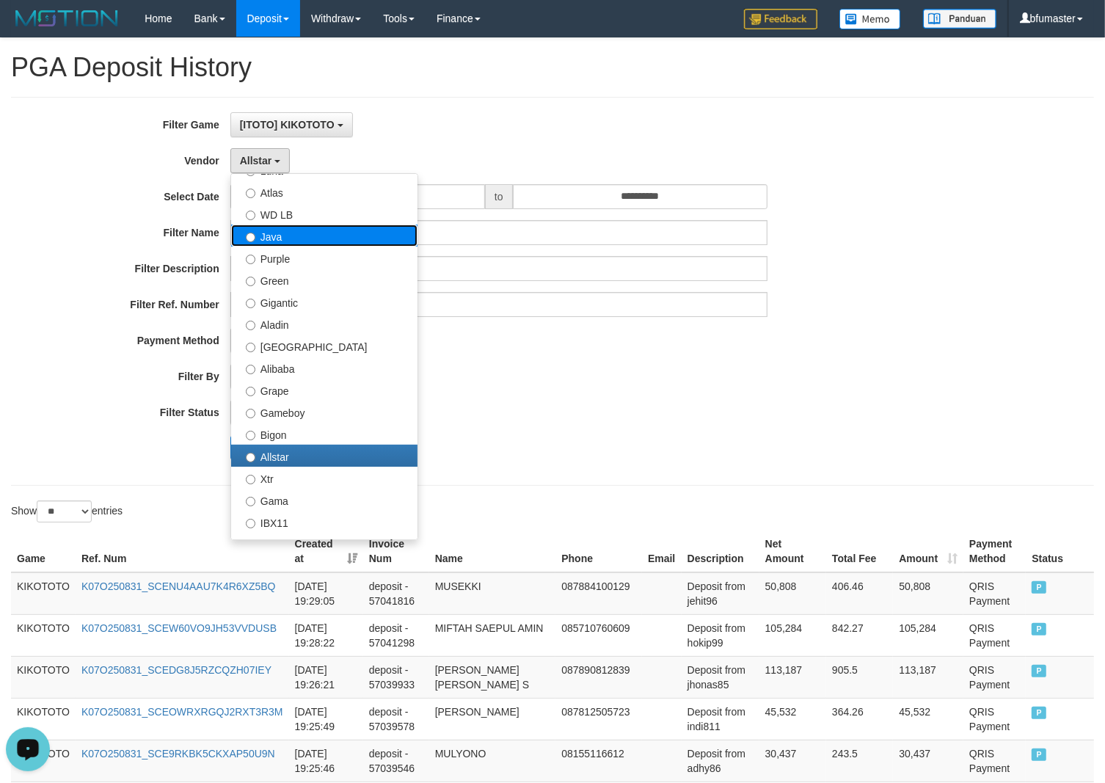
click at [308, 239] on label "Java" at bounding box center [324, 235] width 186 height 22
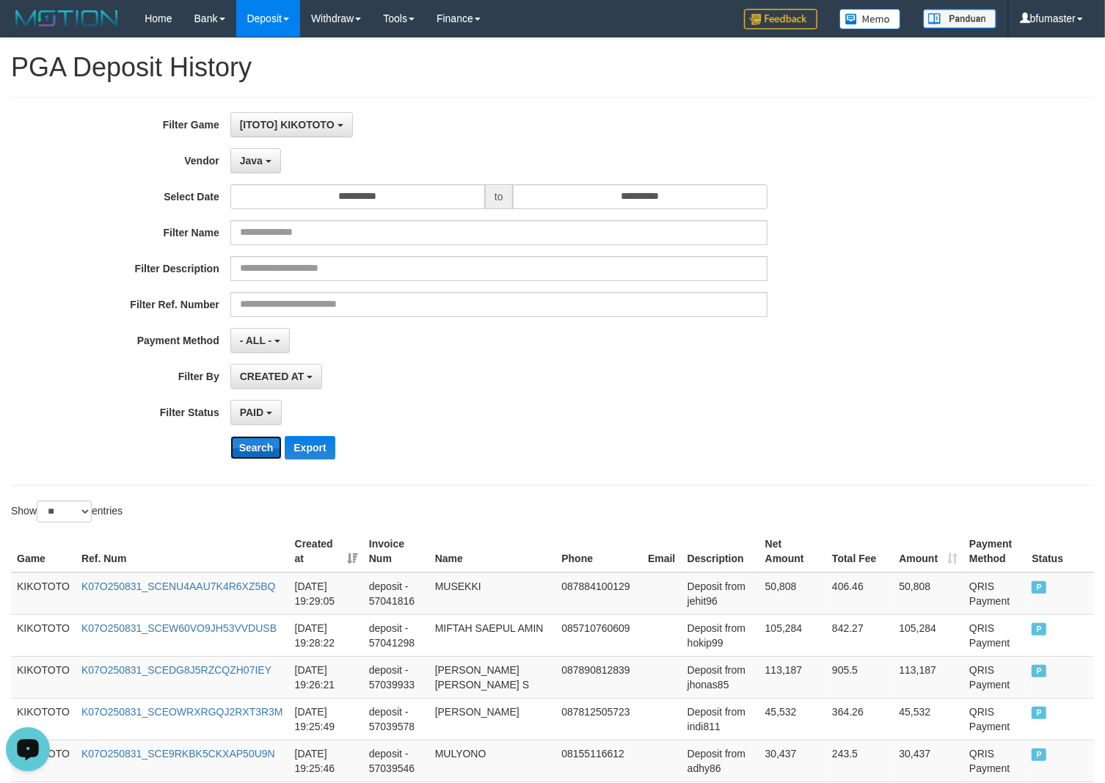
click at [269, 456] on button "Search" at bounding box center [256, 447] width 52 height 23
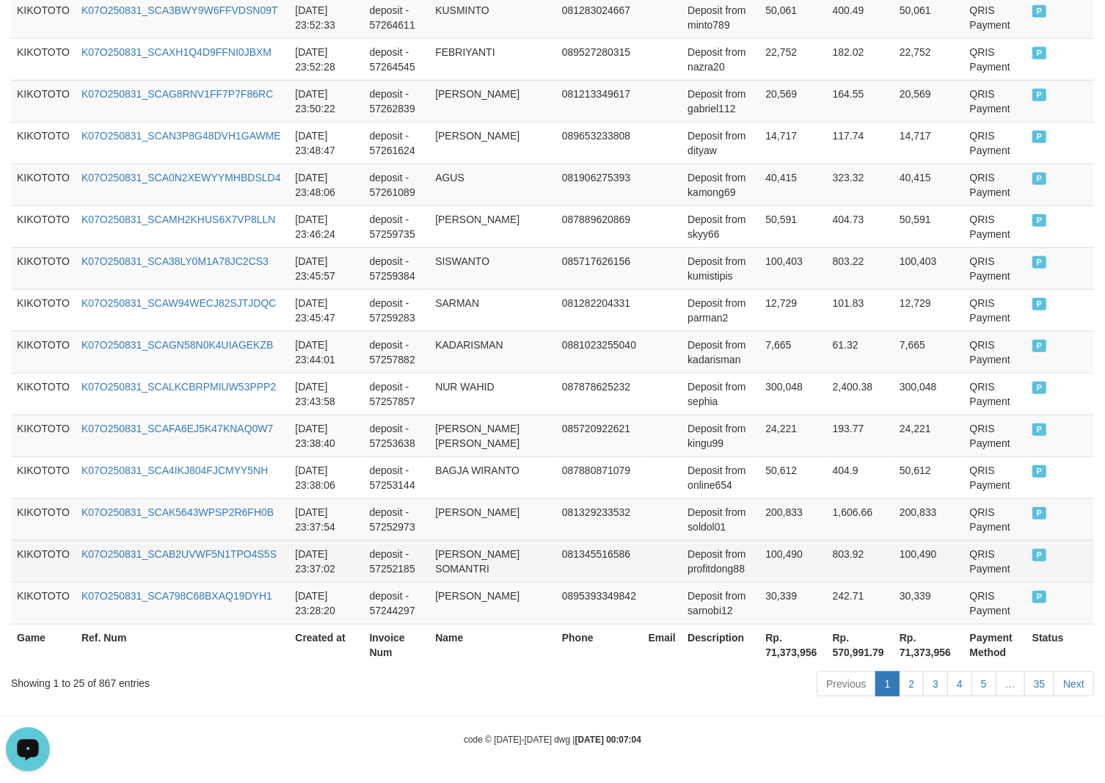
scroll to position [1029, 0]
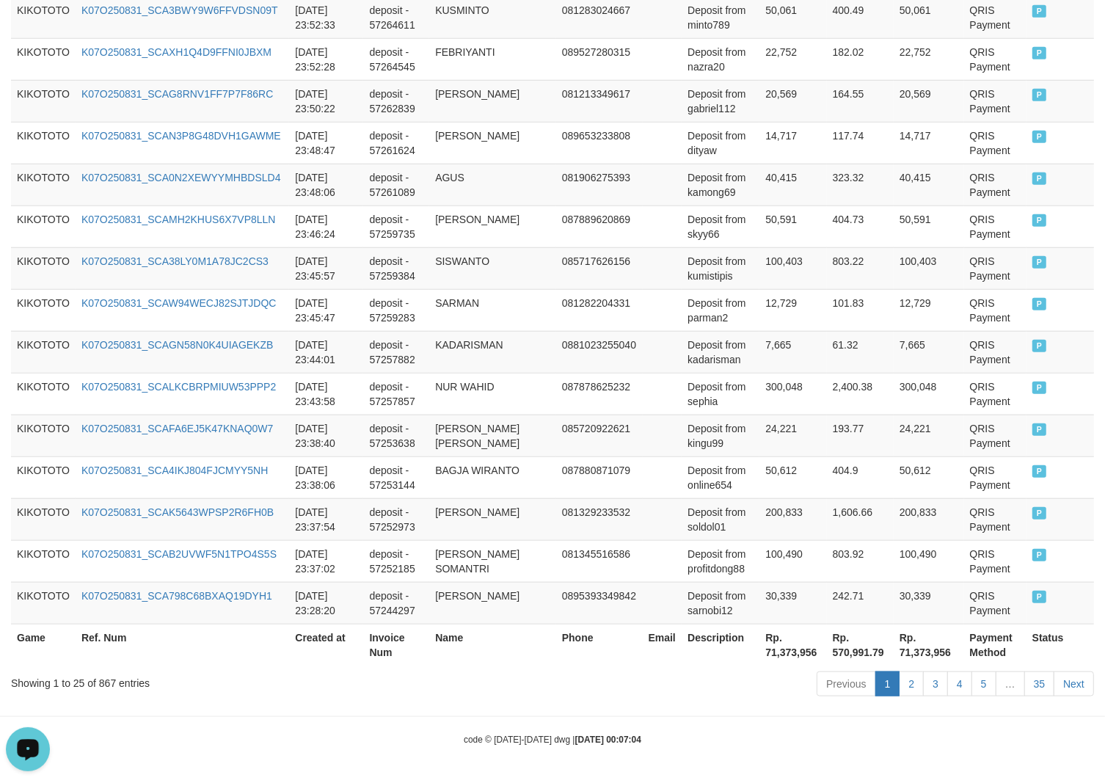
click at [103, 680] on div "Showing 1 to 25 of 867 entries" at bounding box center [230, 680] width 439 height 21
copy div "867"
click at [775, 654] on th "Rp. 71,373,956" at bounding box center [792, 644] width 67 height 42
click at [774, 654] on th "Rp. 71,373,956" at bounding box center [792, 644] width 67 height 42
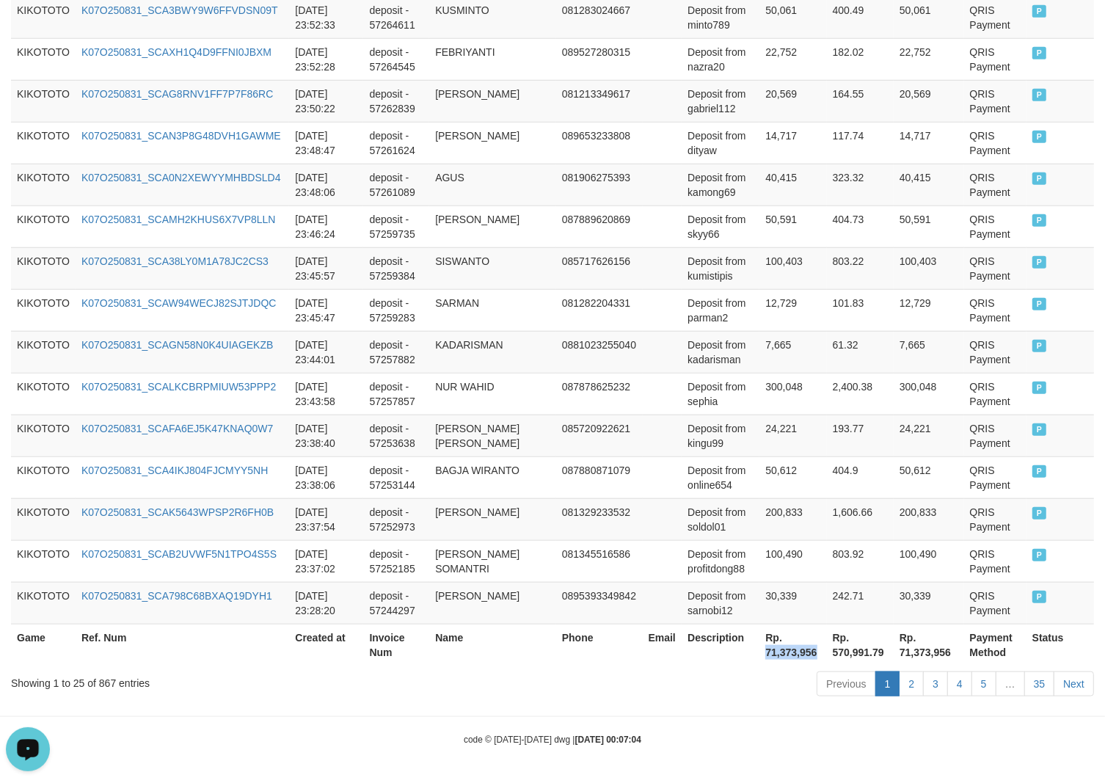
copy th "71,373,956"
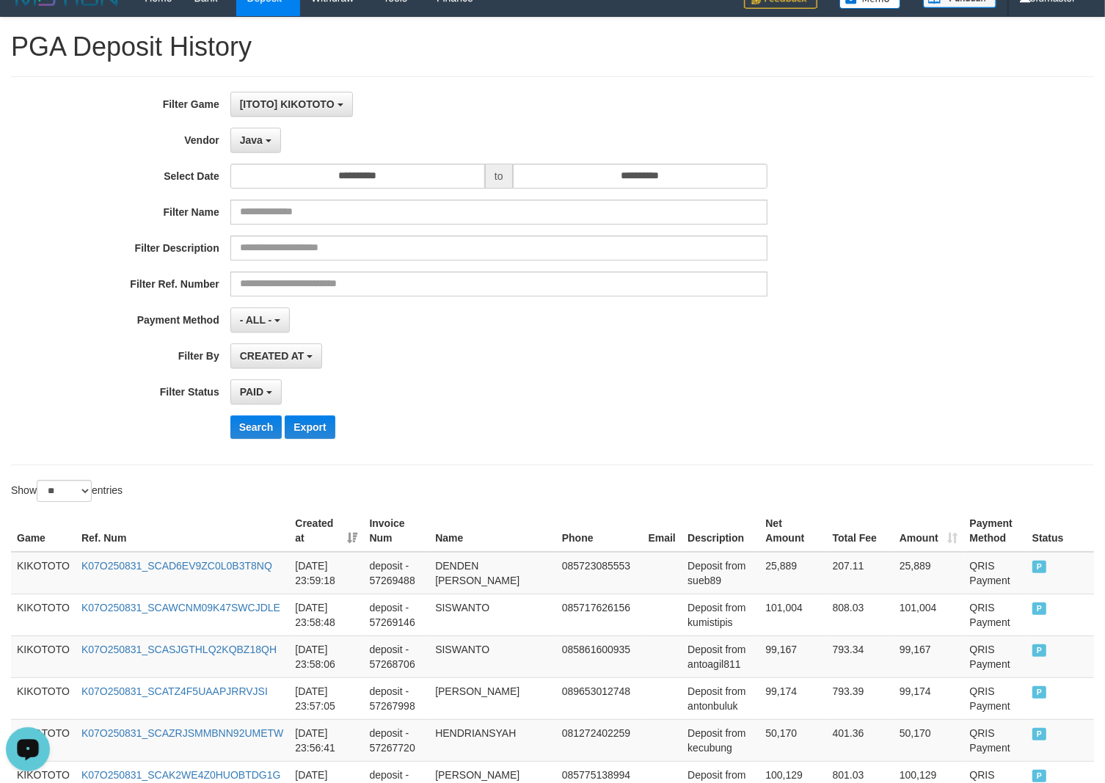
scroll to position [0, 0]
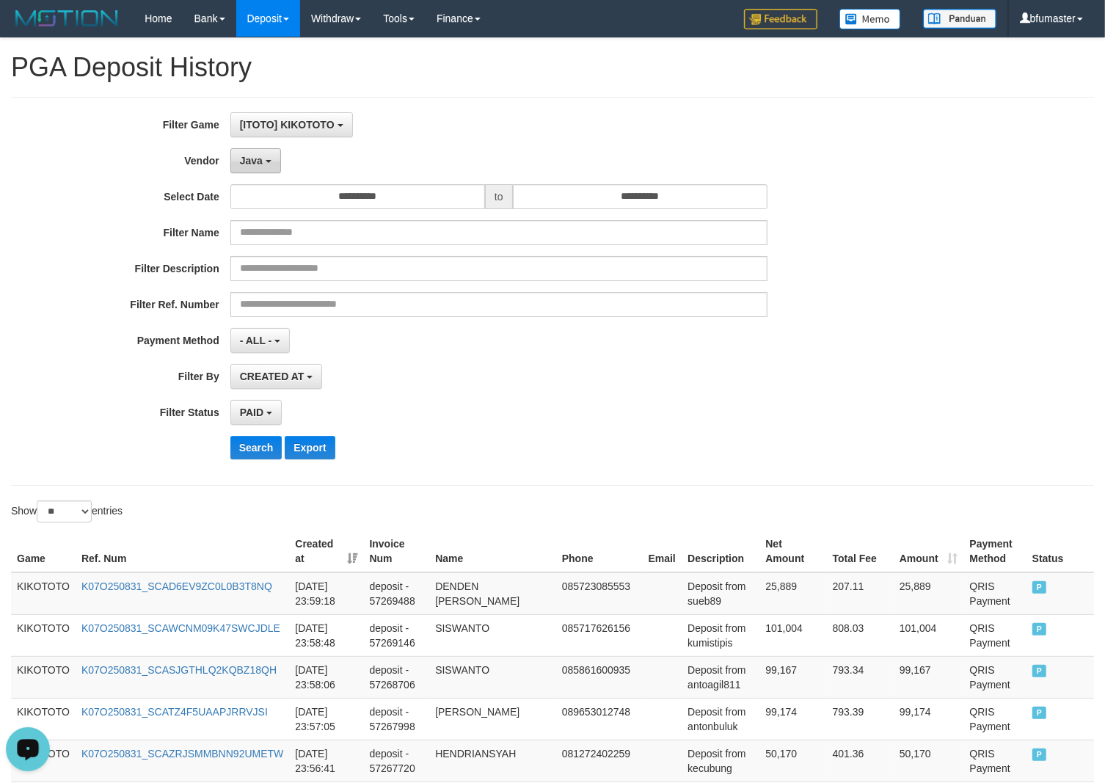
click at [260, 167] on button "Java" at bounding box center [255, 160] width 51 height 25
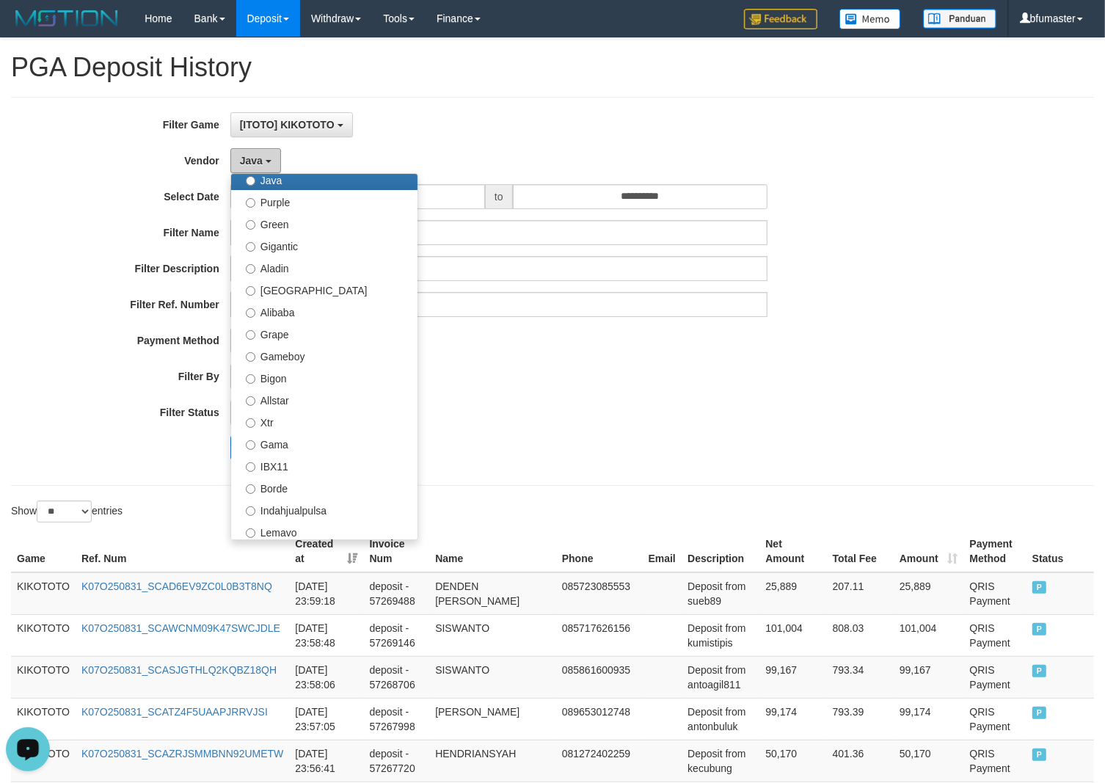
scroll to position [367, 0]
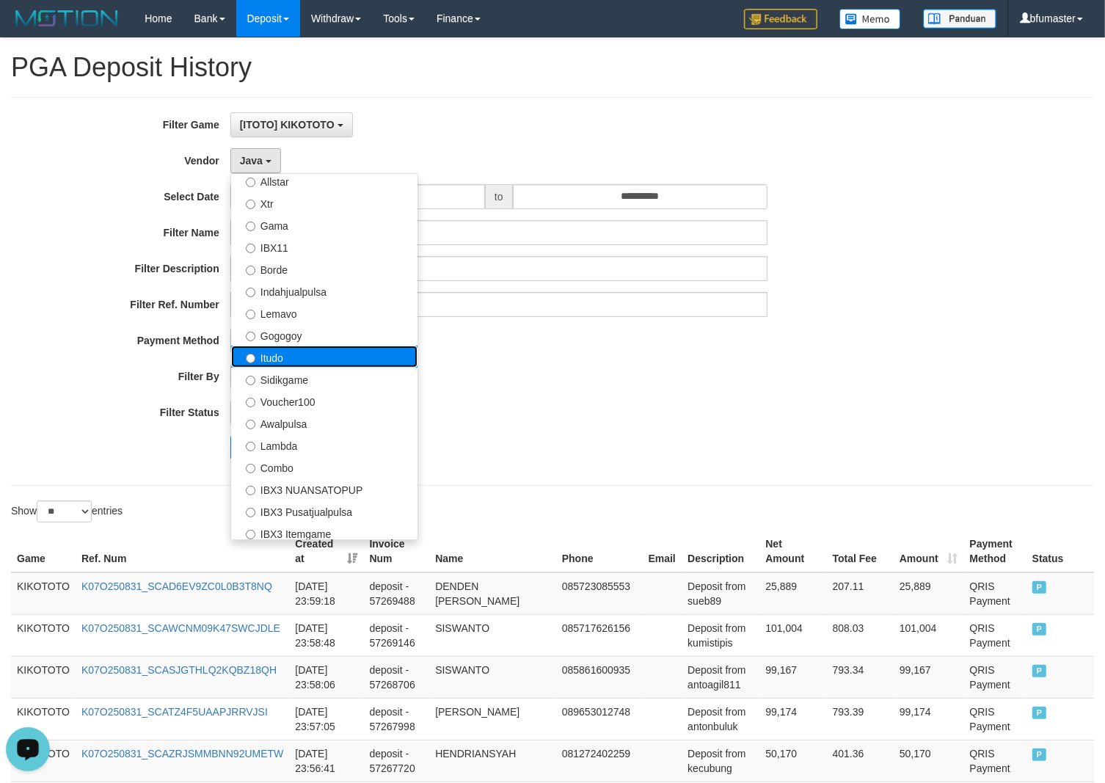
drag, startPoint x: 363, startPoint y: 362, endPoint x: 334, endPoint y: 407, distance: 53.7
click at [362, 362] on label "Itudo" at bounding box center [324, 356] width 186 height 22
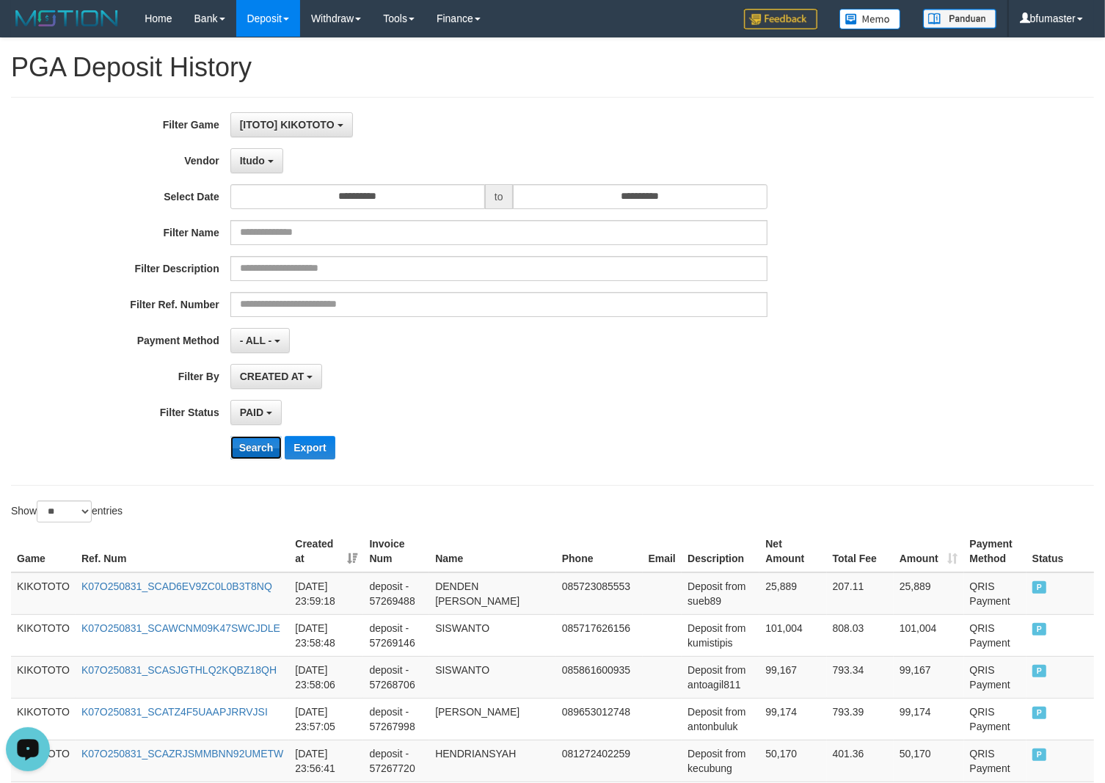
click at [264, 447] on button "Search" at bounding box center [256, 447] width 52 height 23
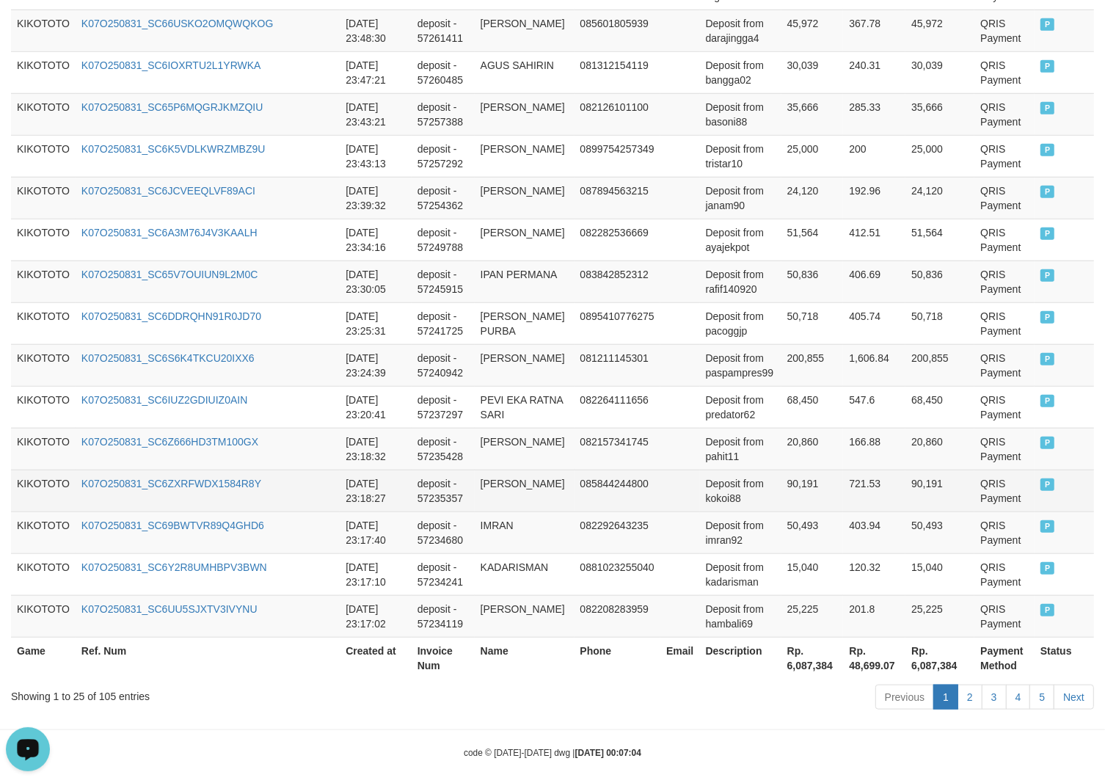
scroll to position [1000, 0]
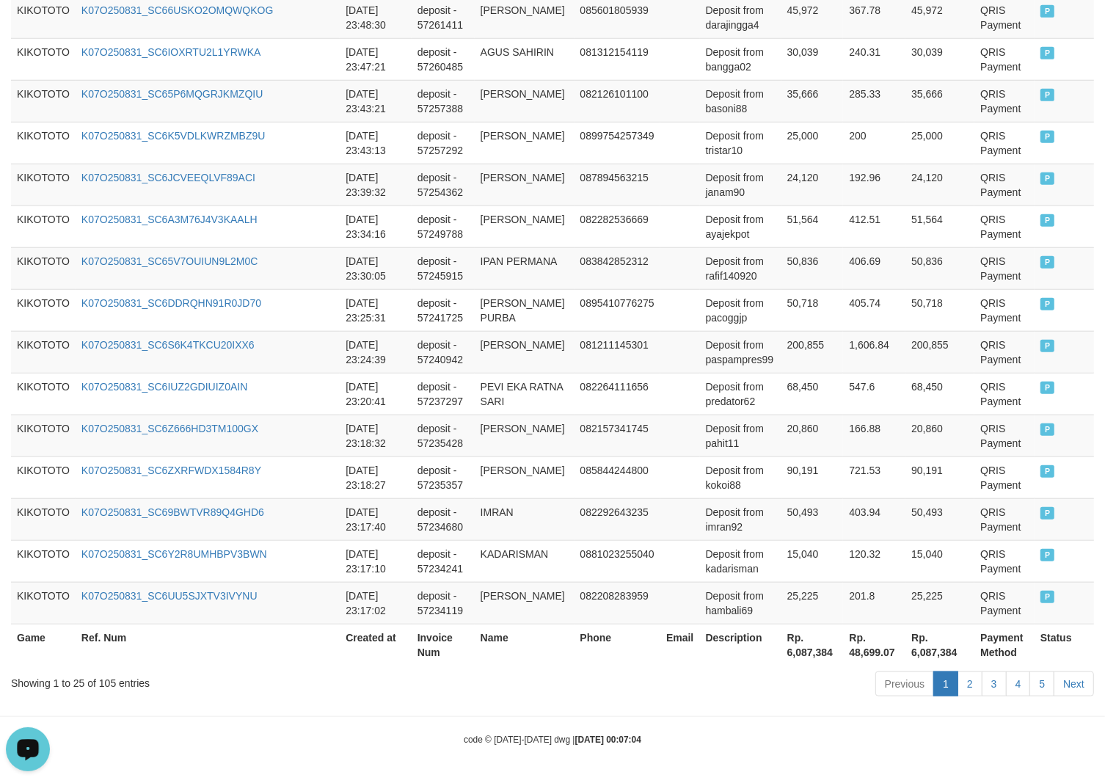
click at [108, 682] on div "Showing 1 to 25 of 105 entries" at bounding box center [230, 680] width 439 height 21
copy div "105"
click at [781, 654] on th "Rp. 6,087,384" at bounding box center [812, 644] width 62 height 42
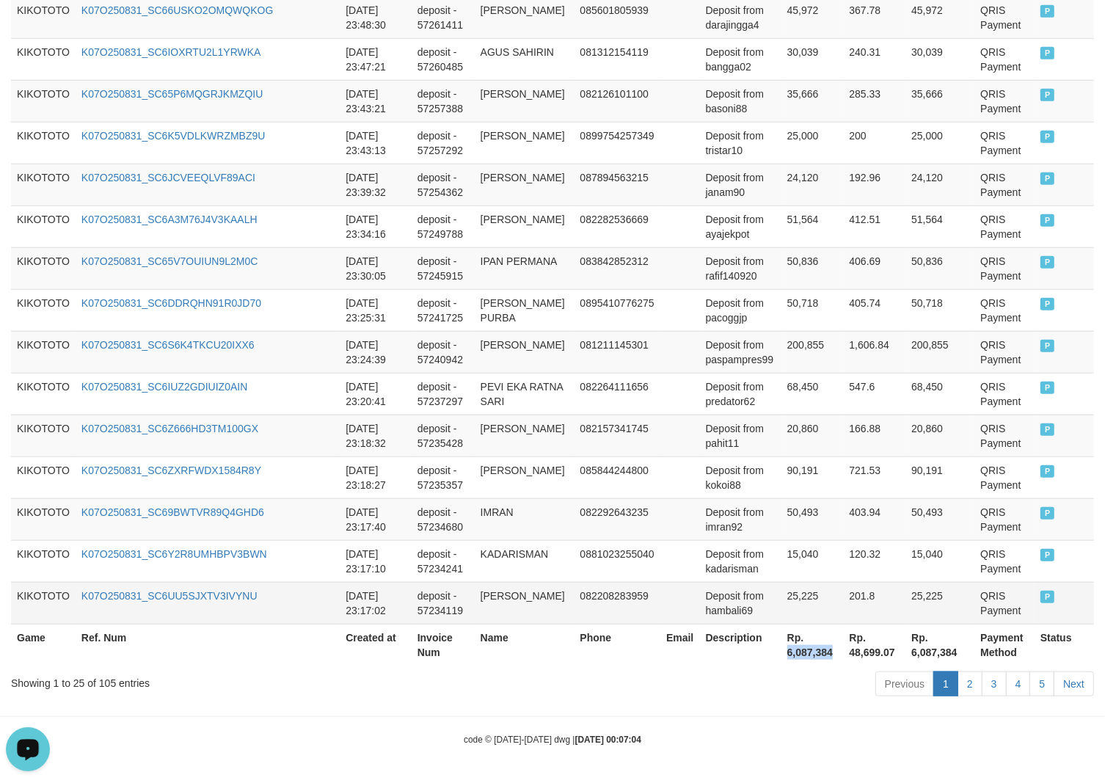
copy th "6,087,384"
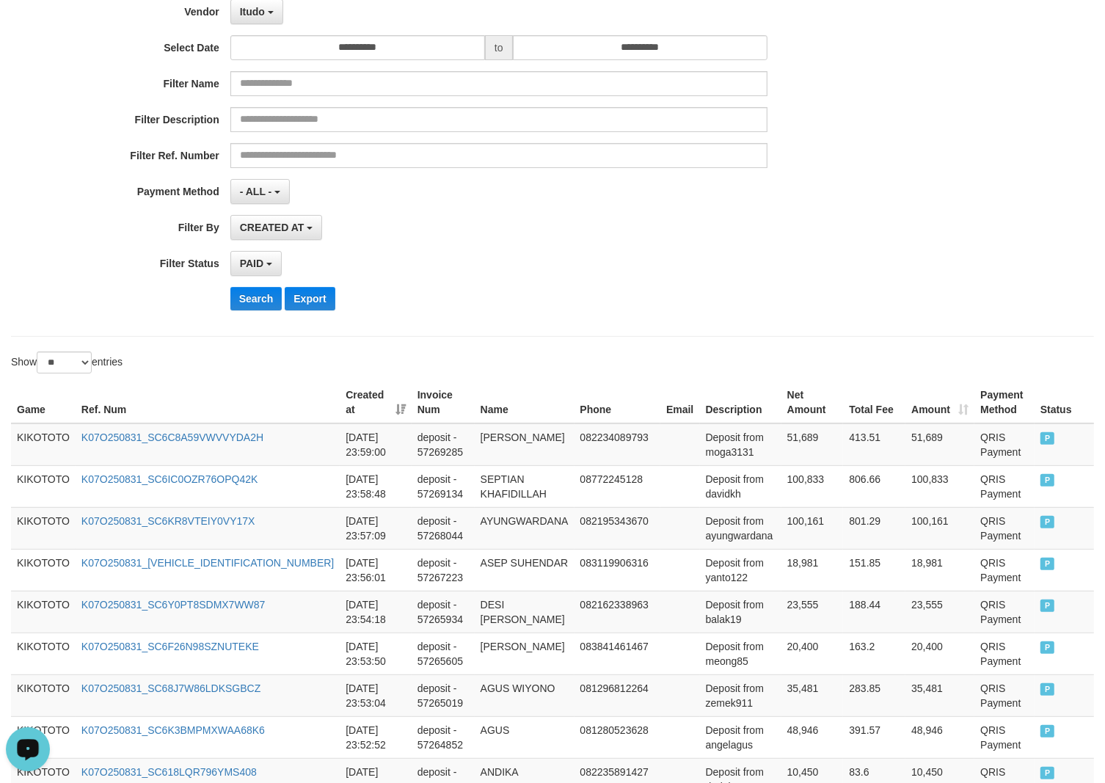
scroll to position [0, 0]
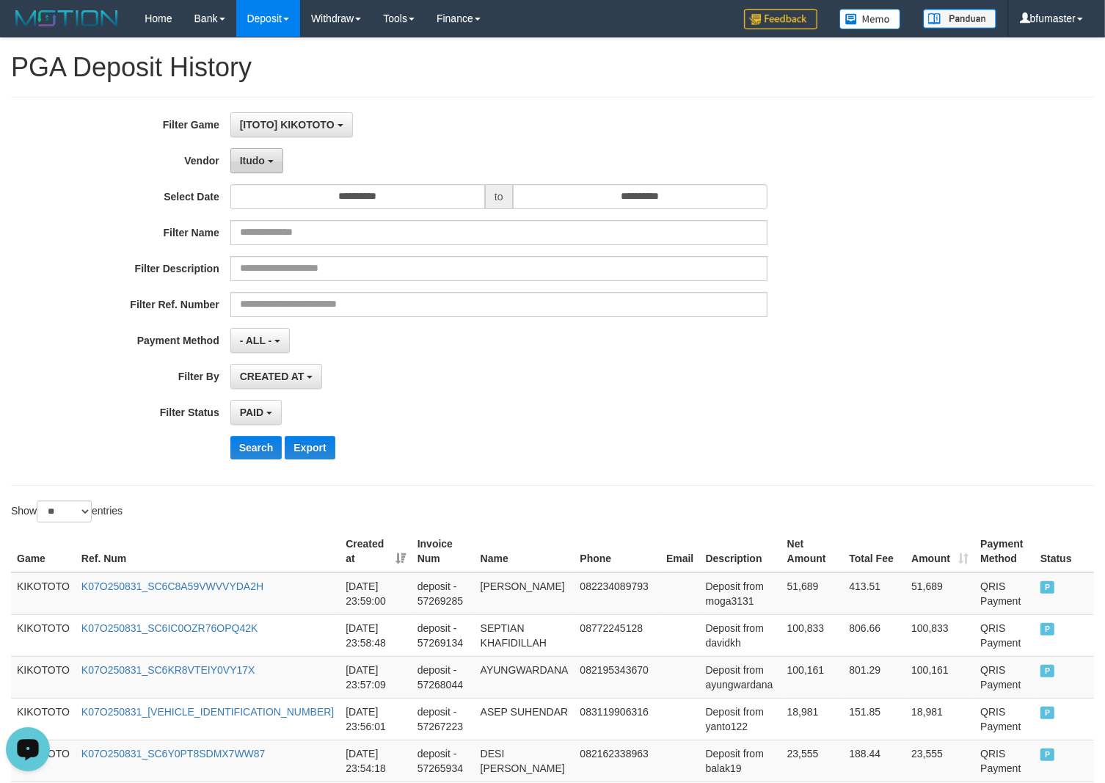
click at [246, 169] on button "Itudo" at bounding box center [256, 160] width 53 height 25
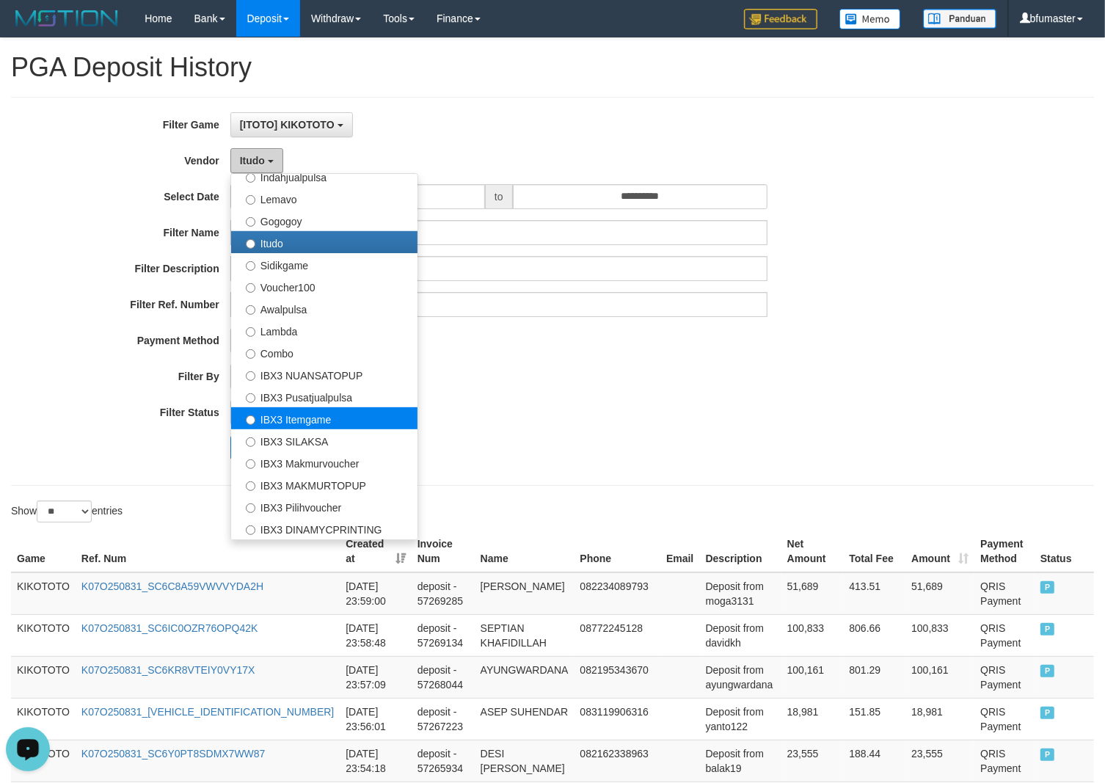
scroll to position [389, 0]
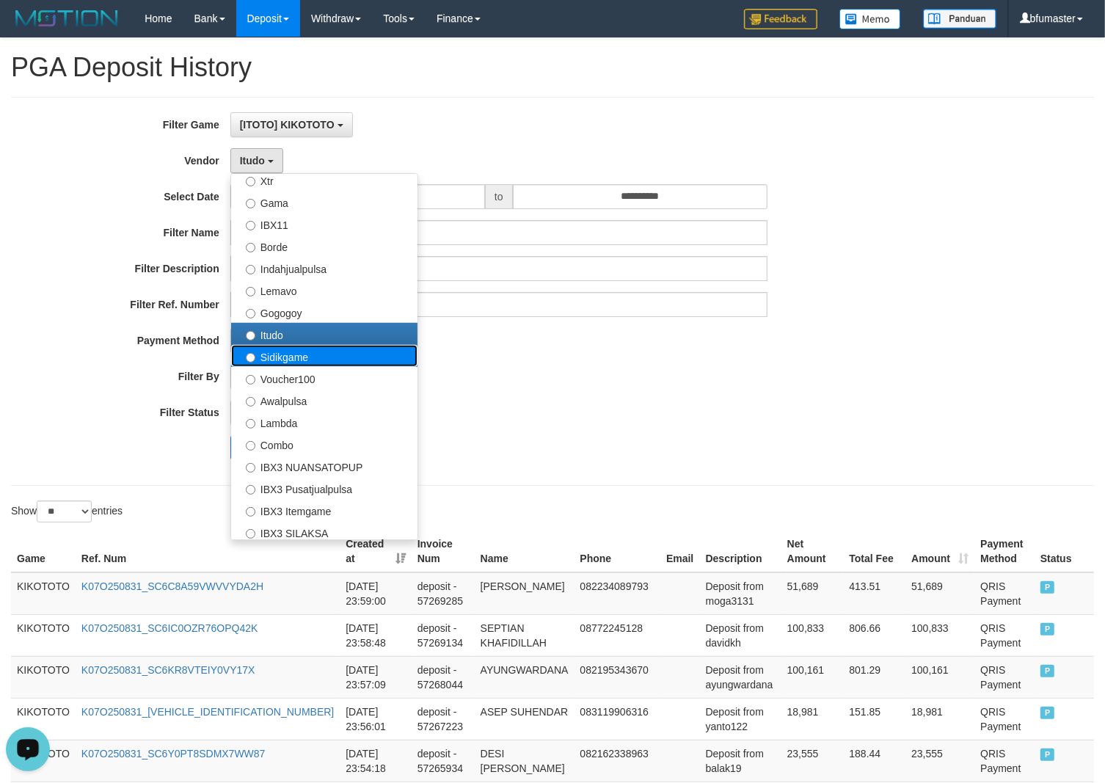
click at [336, 346] on label "Sidikgame" at bounding box center [324, 356] width 186 height 22
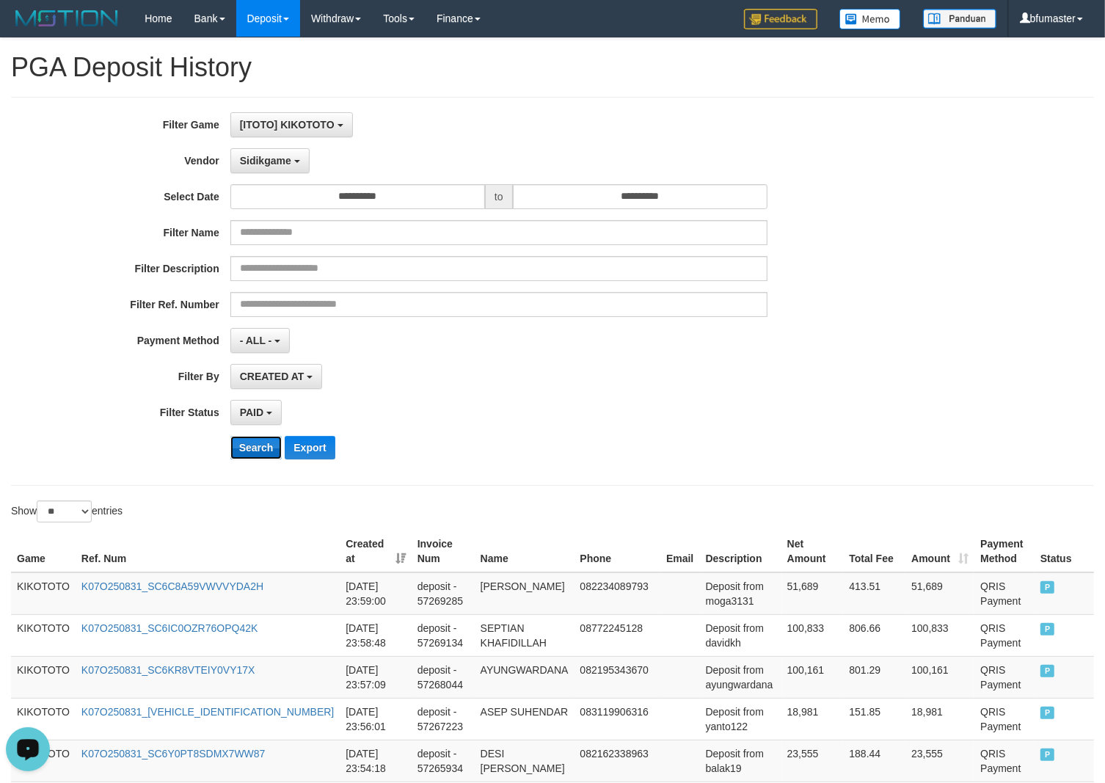
click at [263, 453] on button "Search" at bounding box center [256, 447] width 52 height 23
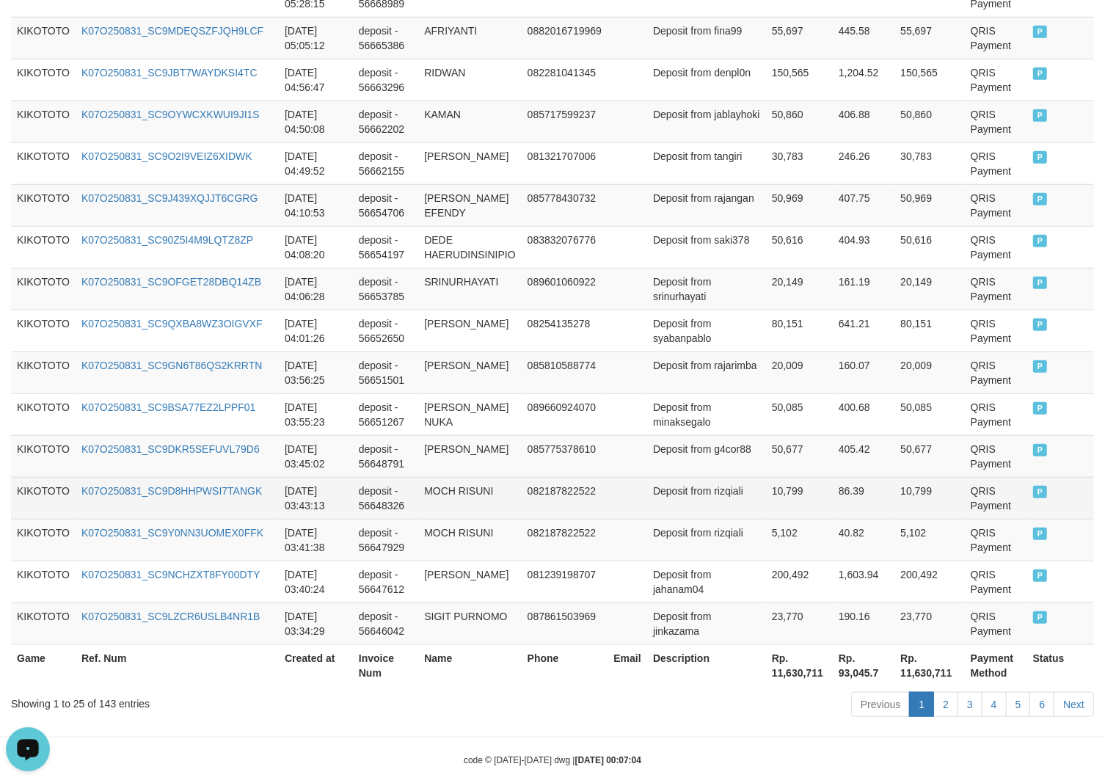
scroll to position [1000, 0]
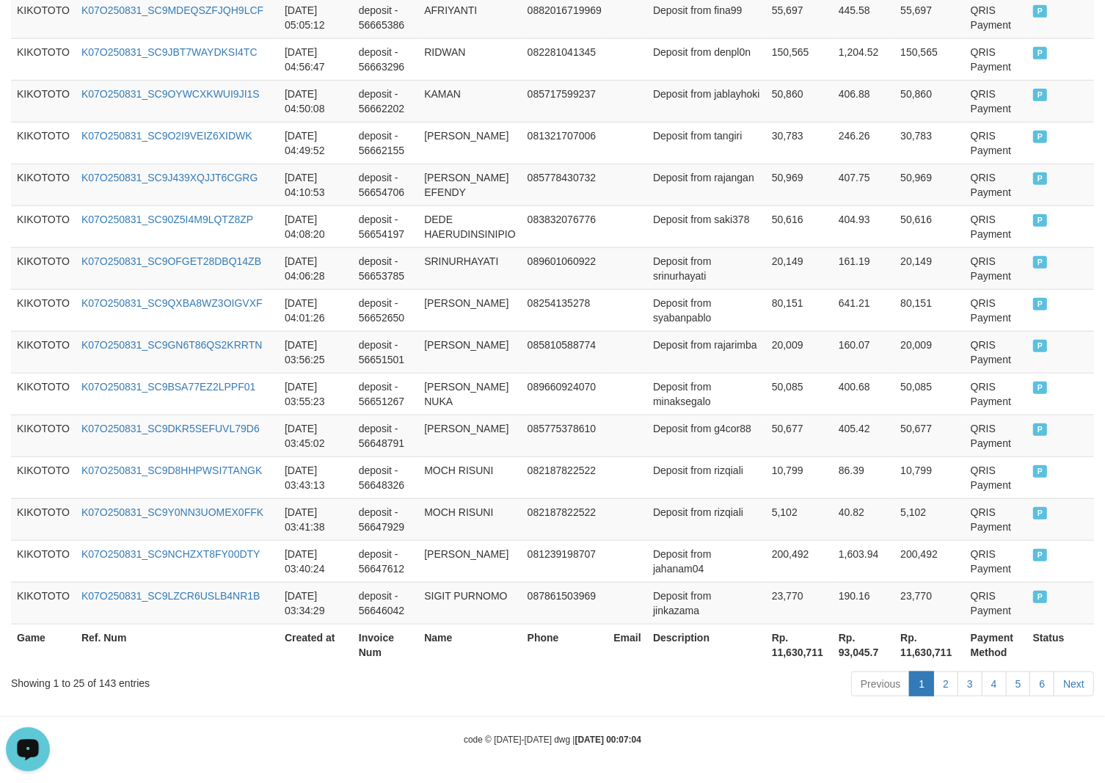
click at [109, 677] on div "Showing 1 to 25 of 143 entries" at bounding box center [230, 680] width 439 height 21
drag, startPoint x: 109, startPoint y: 677, endPoint x: 84, endPoint y: 677, distance: 24.2
click at [109, 677] on div "Showing 1 to 25 of 143 entries" at bounding box center [230, 680] width 439 height 21
copy div "143"
click at [783, 659] on th "Rp. 11,630,711" at bounding box center [799, 644] width 67 height 42
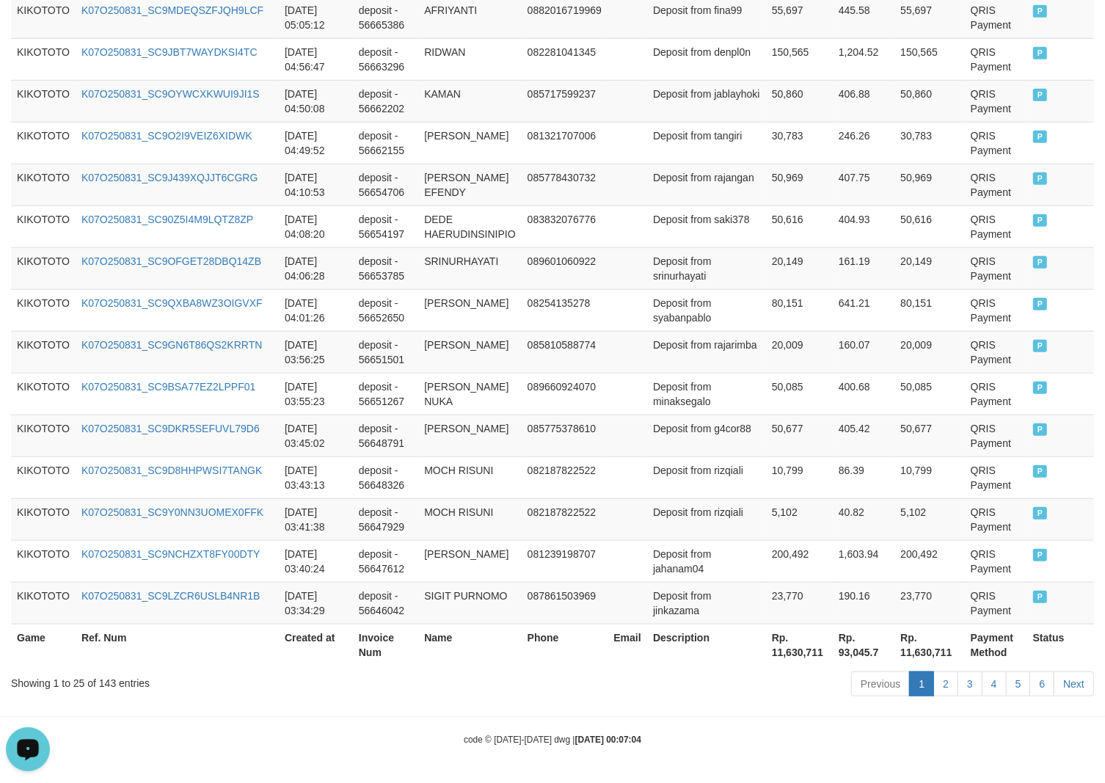
click at [783, 651] on th "Rp. 11,630,711" at bounding box center [799, 644] width 67 height 42
copy th "11,630,711"
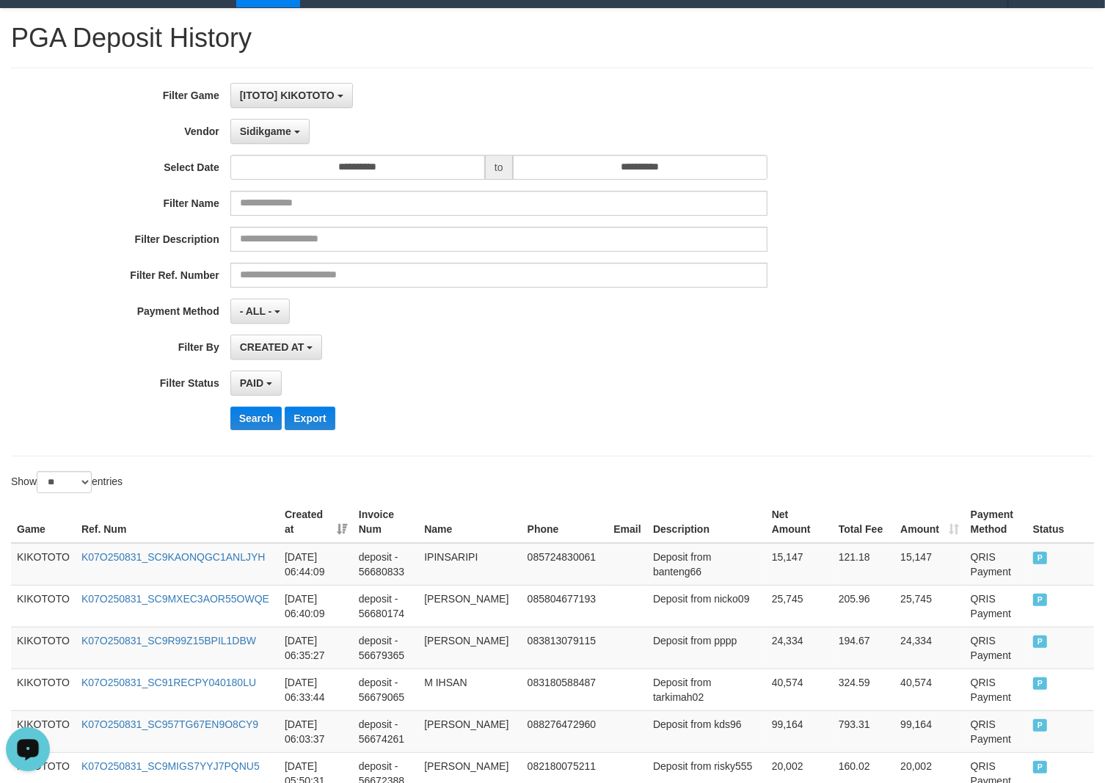
scroll to position [0, 0]
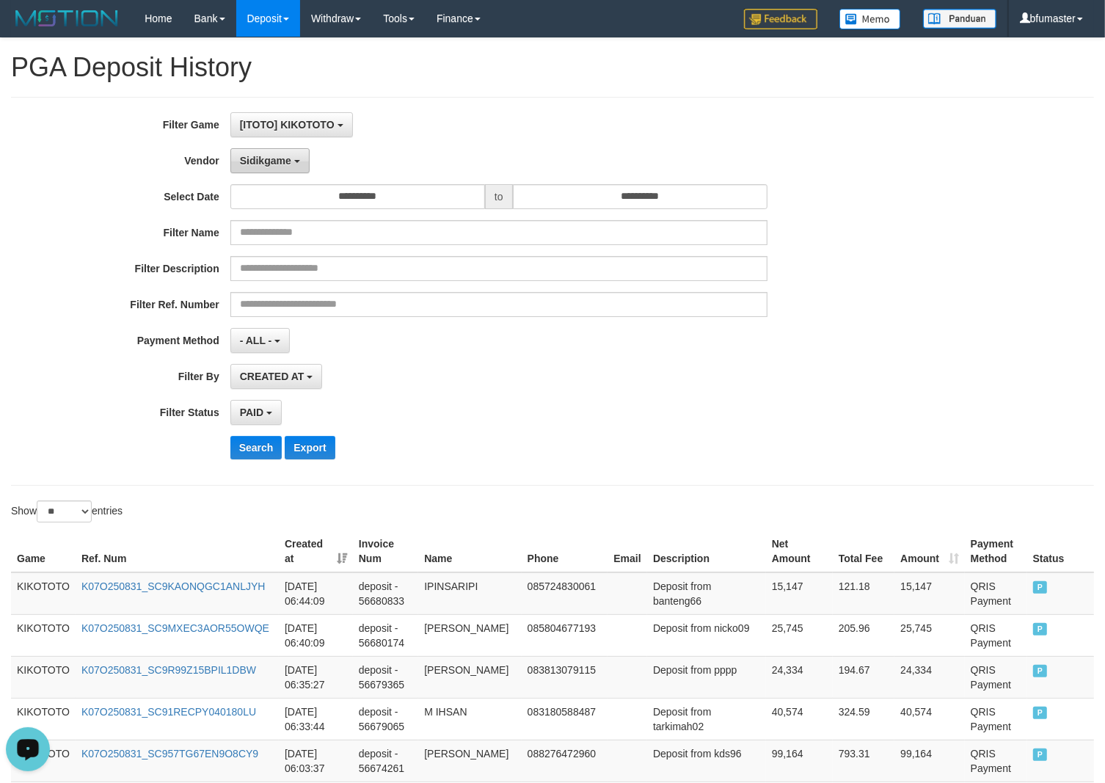
click at [249, 164] on span "Sidikgame" at bounding box center [265, 161] width 51 height 12
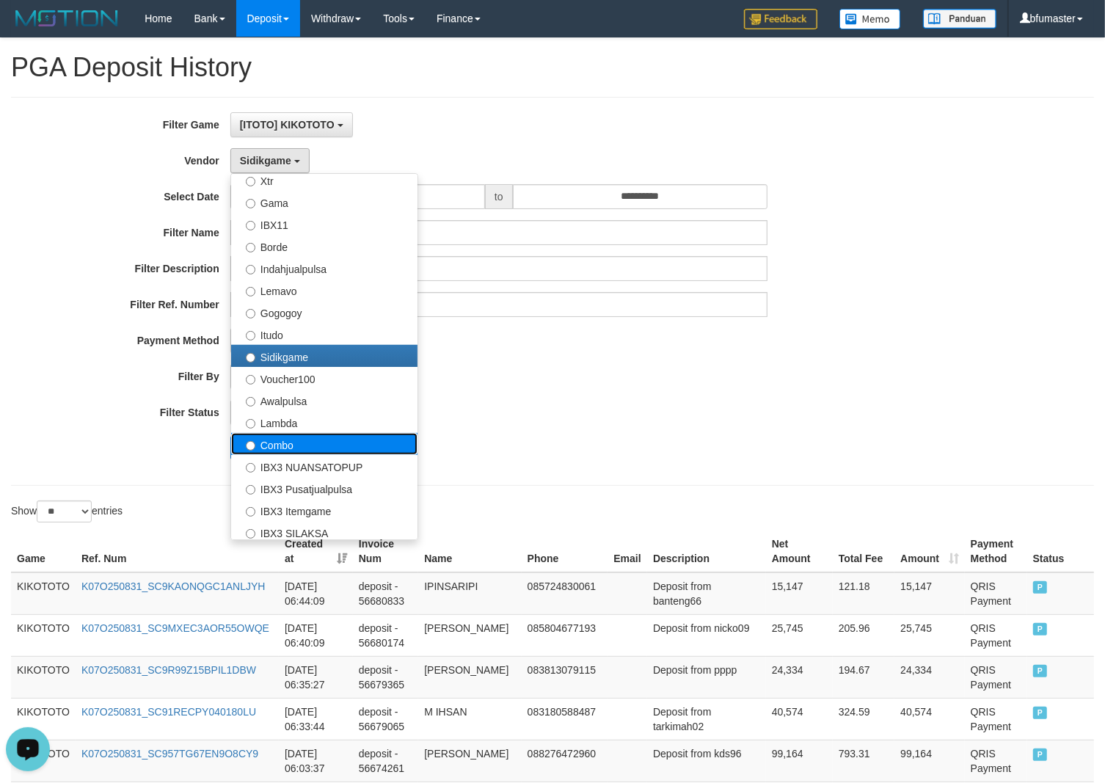
click at [328, 440] on label "Combo" at bounding box center [324, 444] width 186 height 22
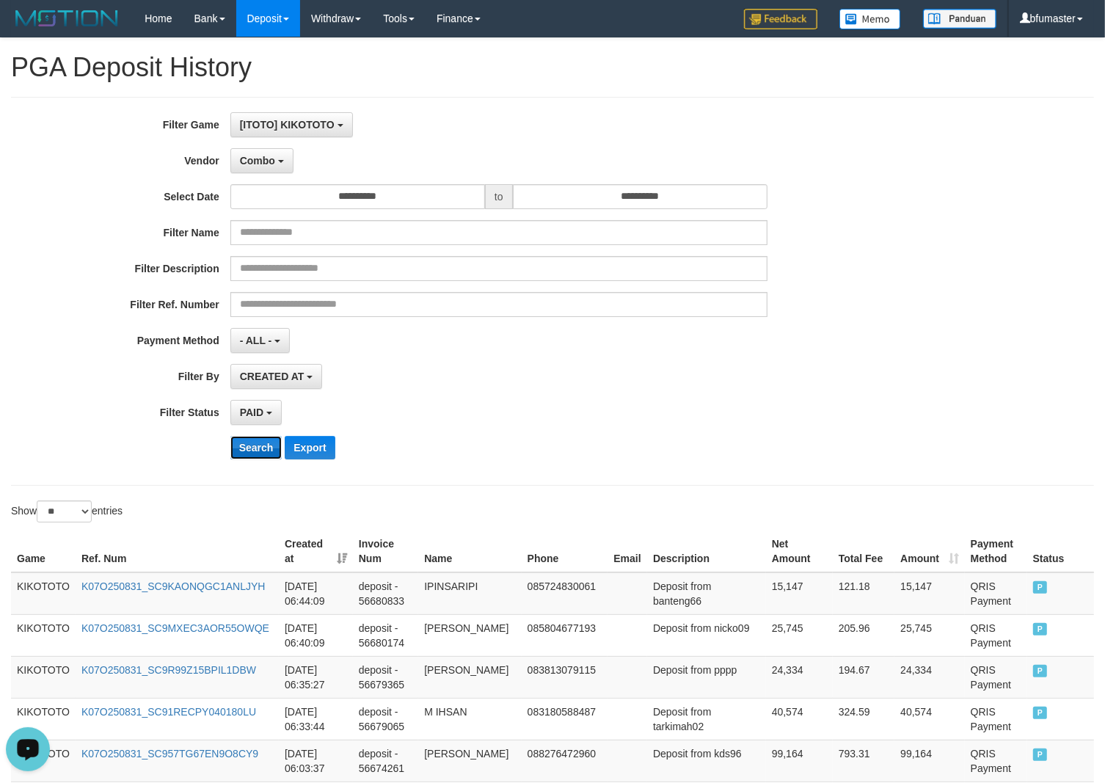
click at [262, 438] on button "Search" at bounding box center [256, 447] width 52 height 23
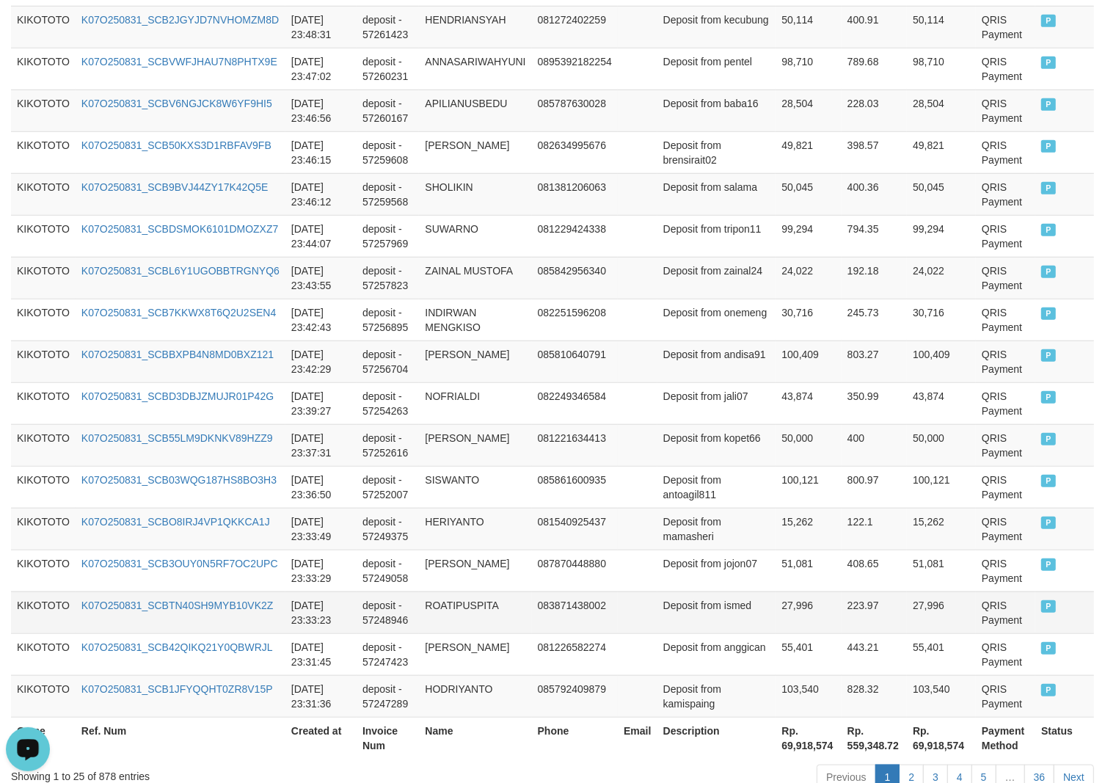
scroll to position [1000, 0]
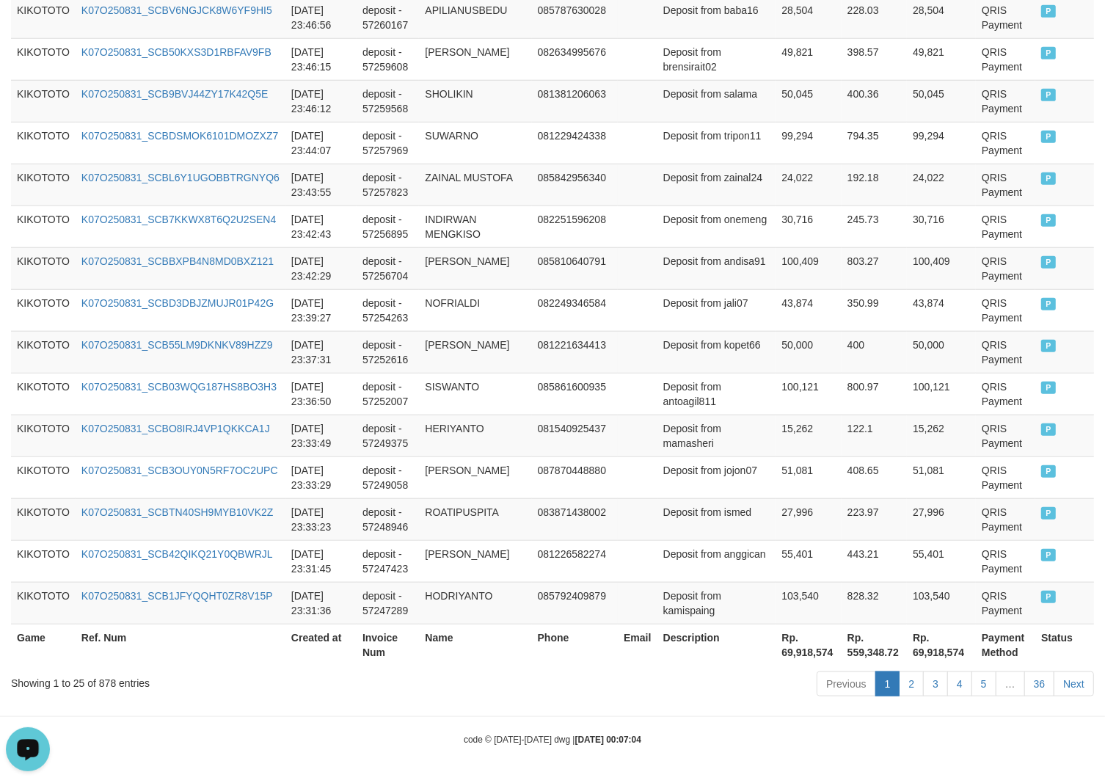
click at [105, 681] on div "Showing 1 to 25 of 878 entries" at bounding box center [230, 680] width 439 height 21
click at [105, 682] on div "Showing 1 to 25 of 878 entries" at bounding box center [230, 680] width 439 height 21
copy div "878"
click at [786, 642] on th "Rp. 69,918,574" at bounding box center [807, 644] width 65 height 42
click at [782, 658] on th "Rp. 69,918,574" at bounding box center [807, 644] width 65 height 42
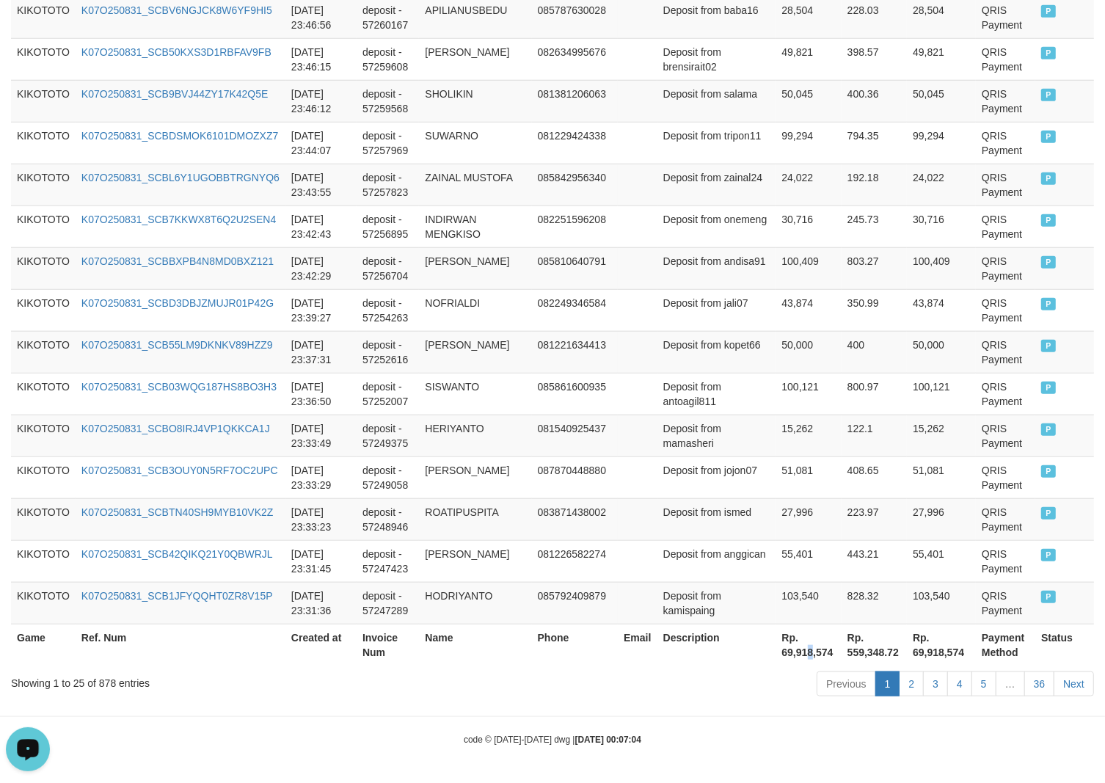
click at [780, 653] on th "Rp. 69,918,574" at bounding box center [807, 644] width 65 height 42
click at [779, 653] on th "Rp. 69,918,574" at bounding box center [807, 644] width 65 height 42
click at [775, 654] on th "Rp. 69,918,574" at bounding box center [807, 644] width 65 height 42
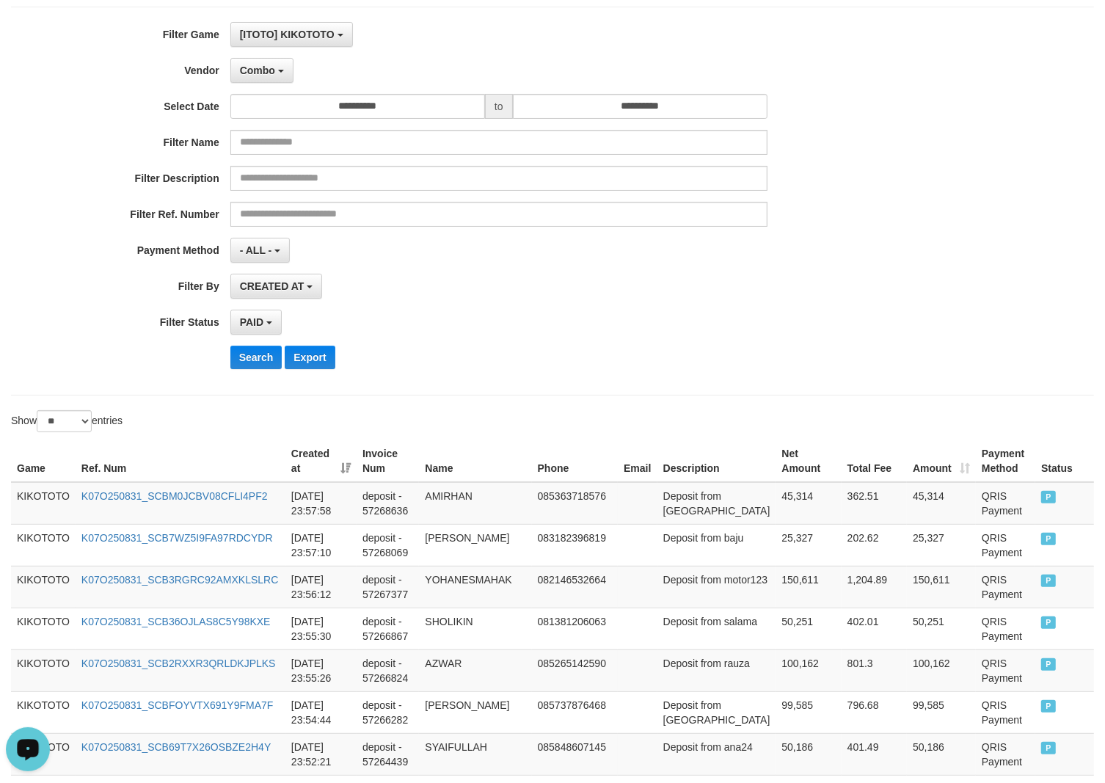
scroll to position [0, 0]
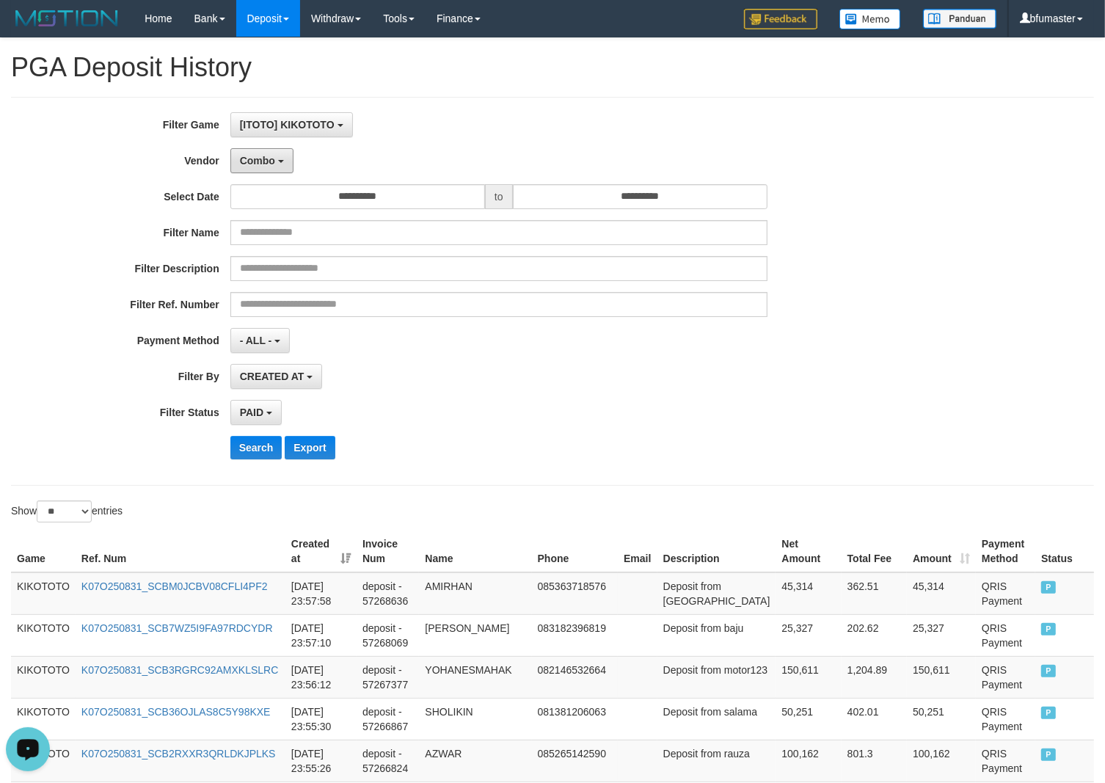
drag, startPoint x: 279, startPoint y: 169, endPoint x: 268, endPoint y: 195, distance: 27.9
click at [279, 169] on button "Combo" at bounding box center [261, 160] width 63 height 25
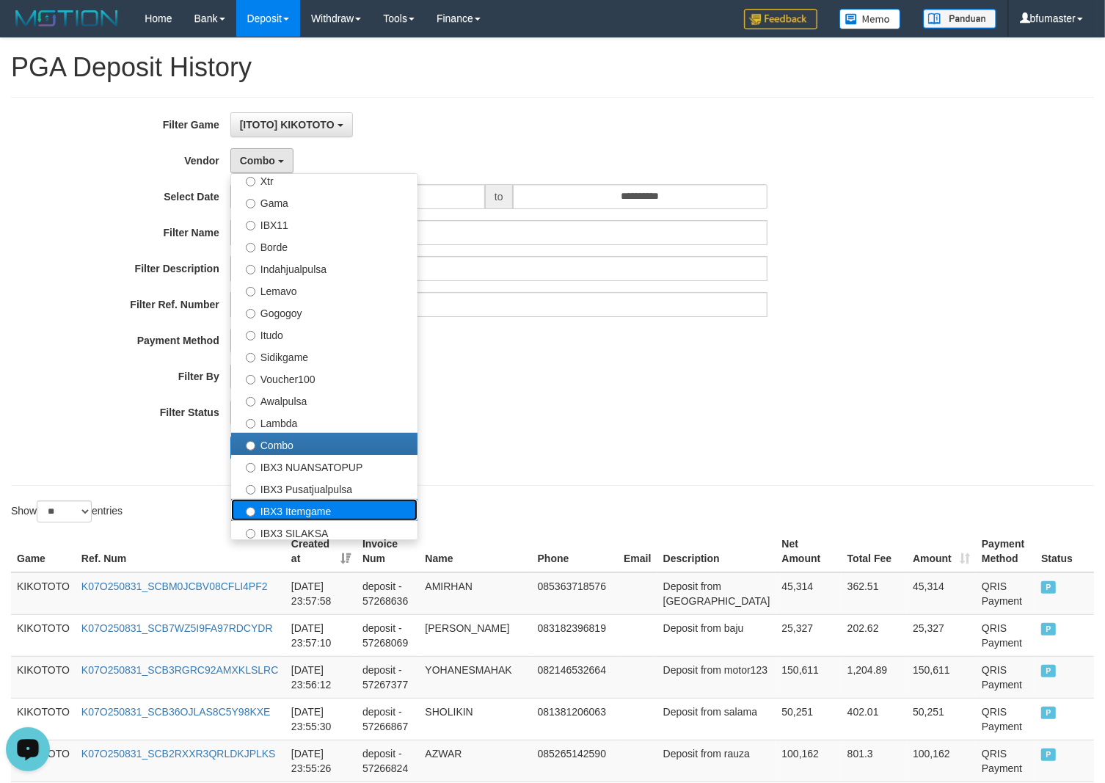
click at [332, 516] on label "IBX3 Itemgame" at bounding box center [324, 510] width 186 height 22
select select "**********"
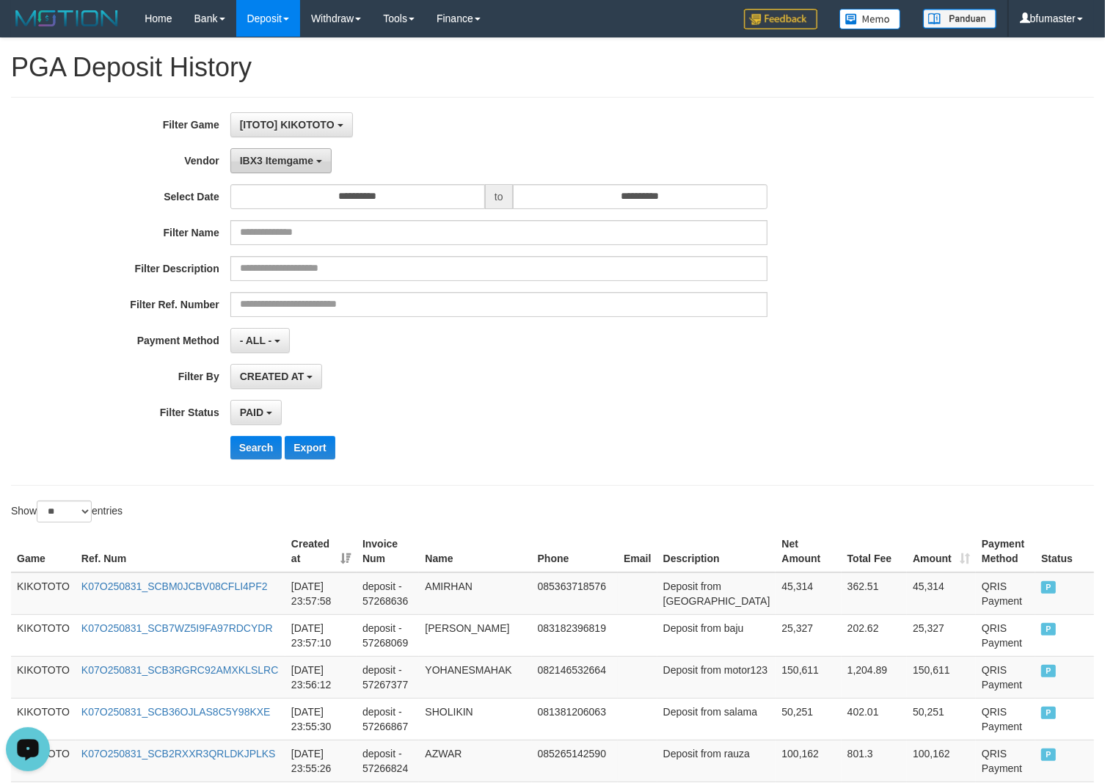
click at [298, 167] on span "IBX3 Itemgame" at bounding box center [276, 161] width 73 height 12
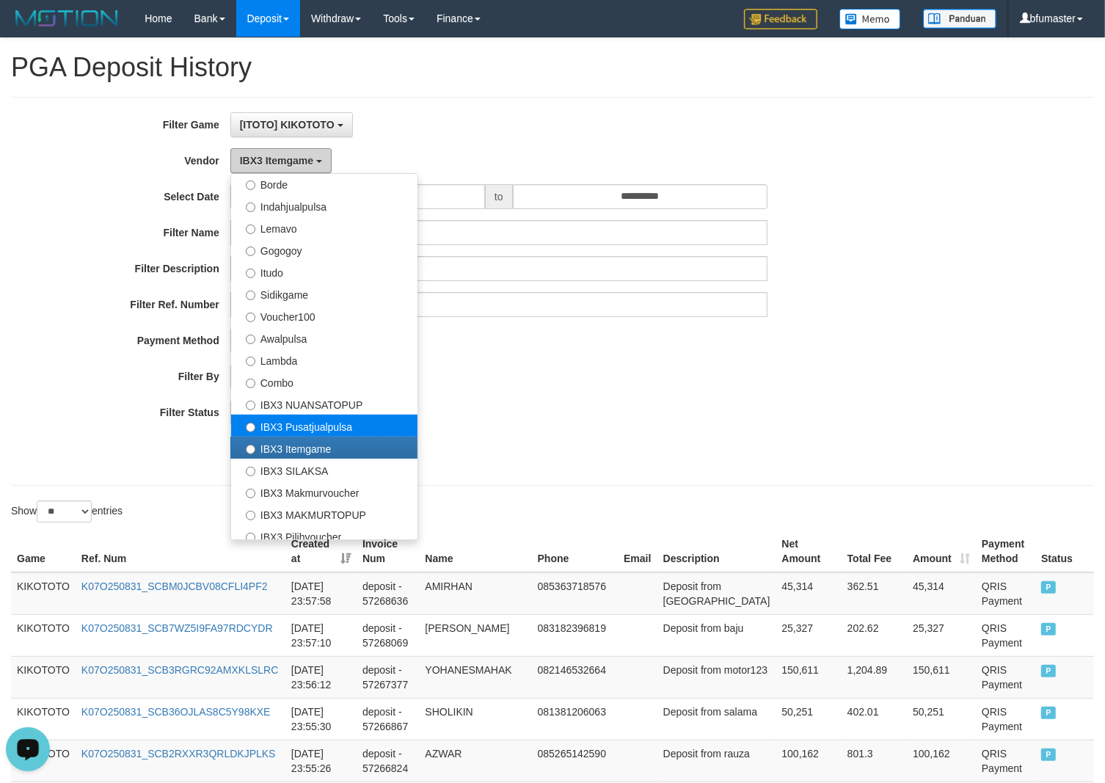
scroll to position [481, 0]
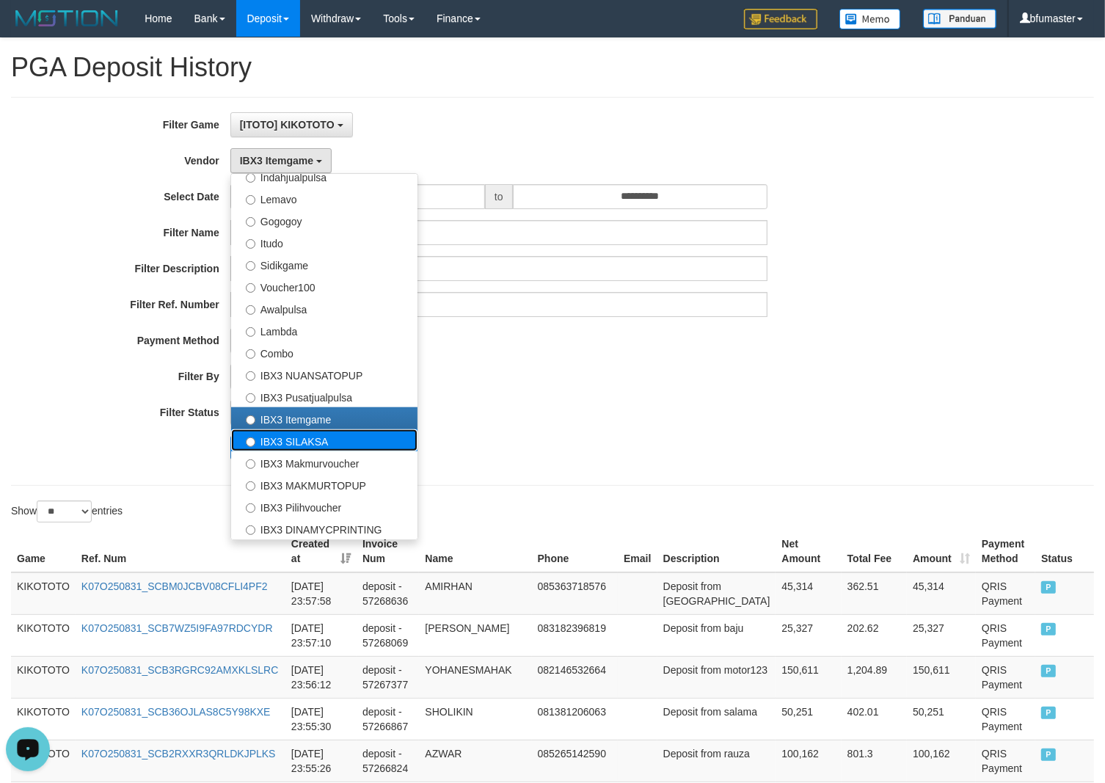
click at [370, 448] on label "IBX3 SILAKSA" at bounding box center [324, 440] width 186 height 22
select select "**********"
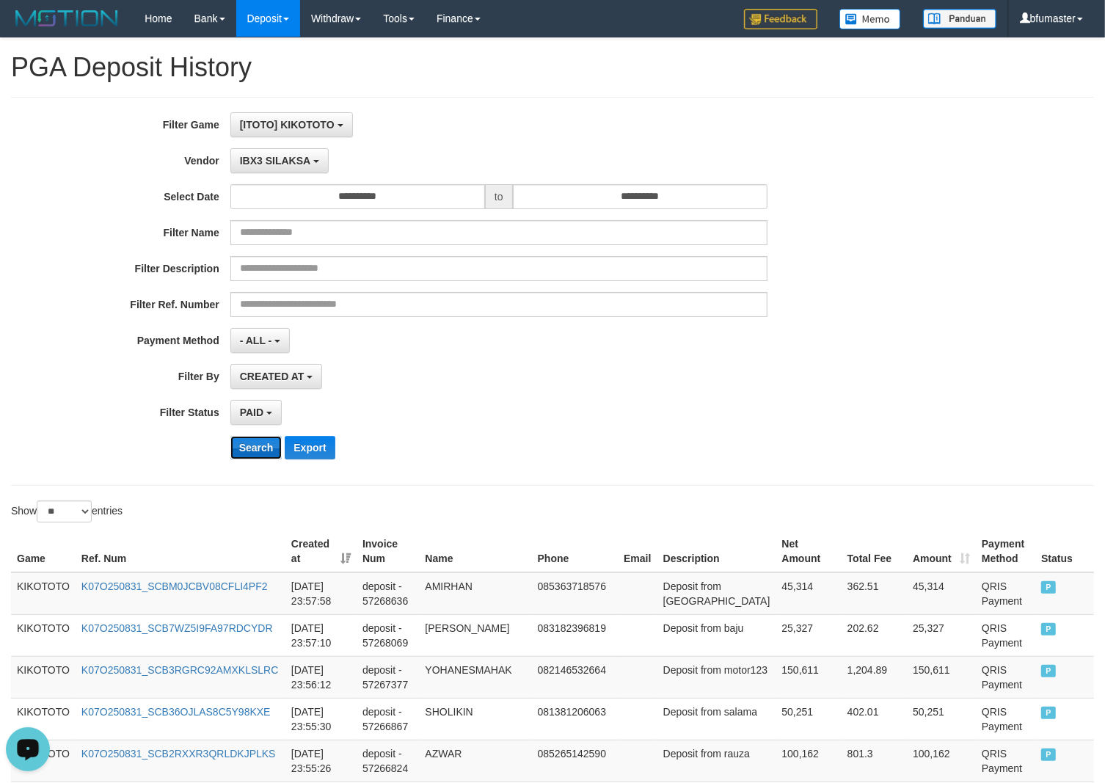
click at [255, 448] on button "Search" at bounding box center [256, 447] width 52 height 23
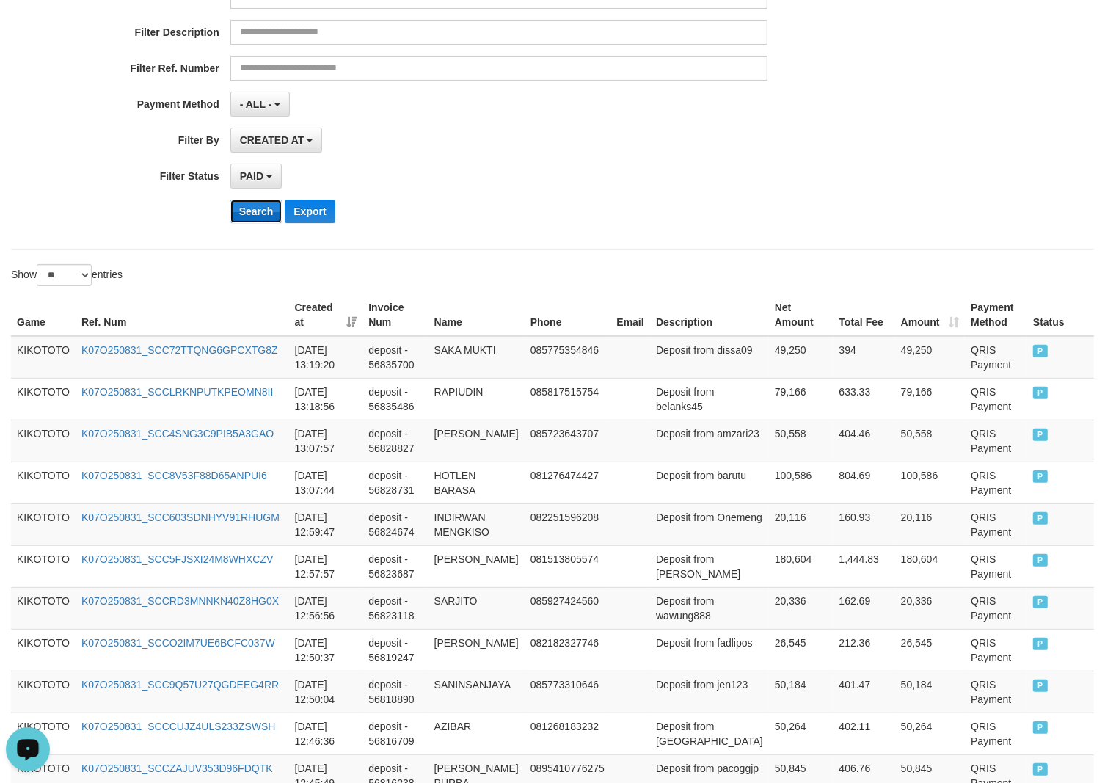
scroll to position [595, 0]
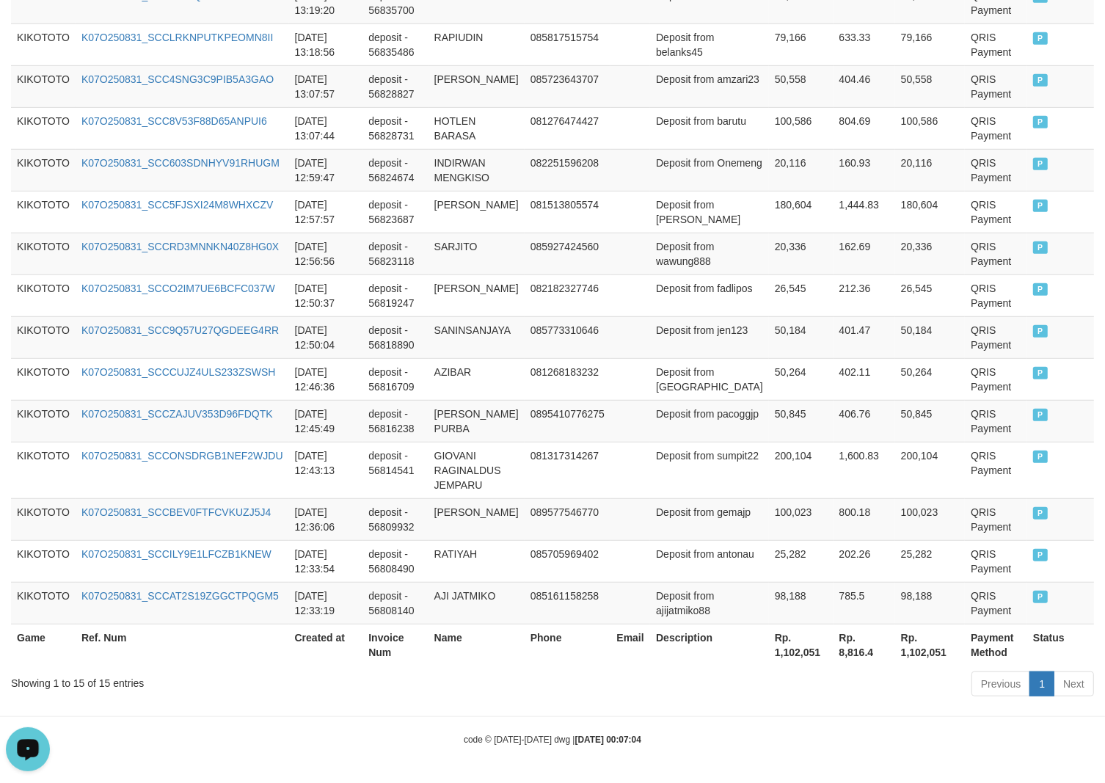
click at [107, 677] on div "Showing 1 to 15 of 15 entries" at bounding box center [230, 680] width 439 height 21
click at [769, 658] on th "Rp. 1,102,051" at bounding box center [801, 644] width 65 height 42
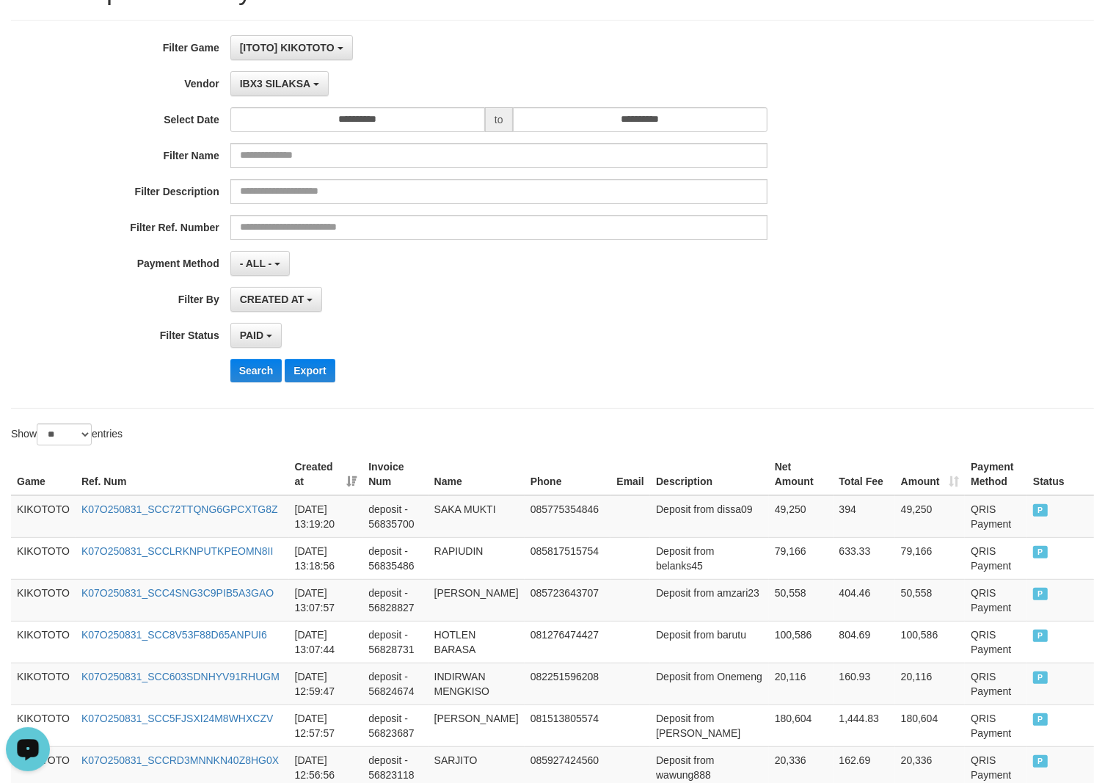
scroll to position [0, 0]
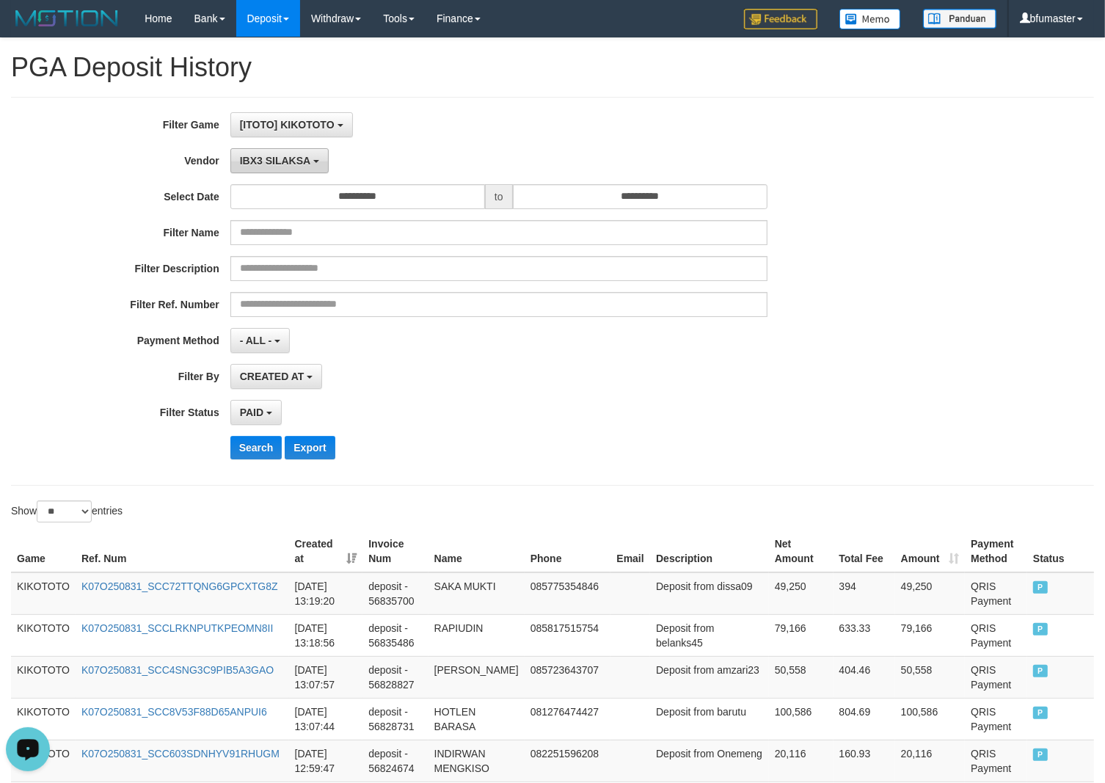
click at [282, 173] on button "IBX3 SILAKSA" at bounding box center [279, 160] width 98 height 25
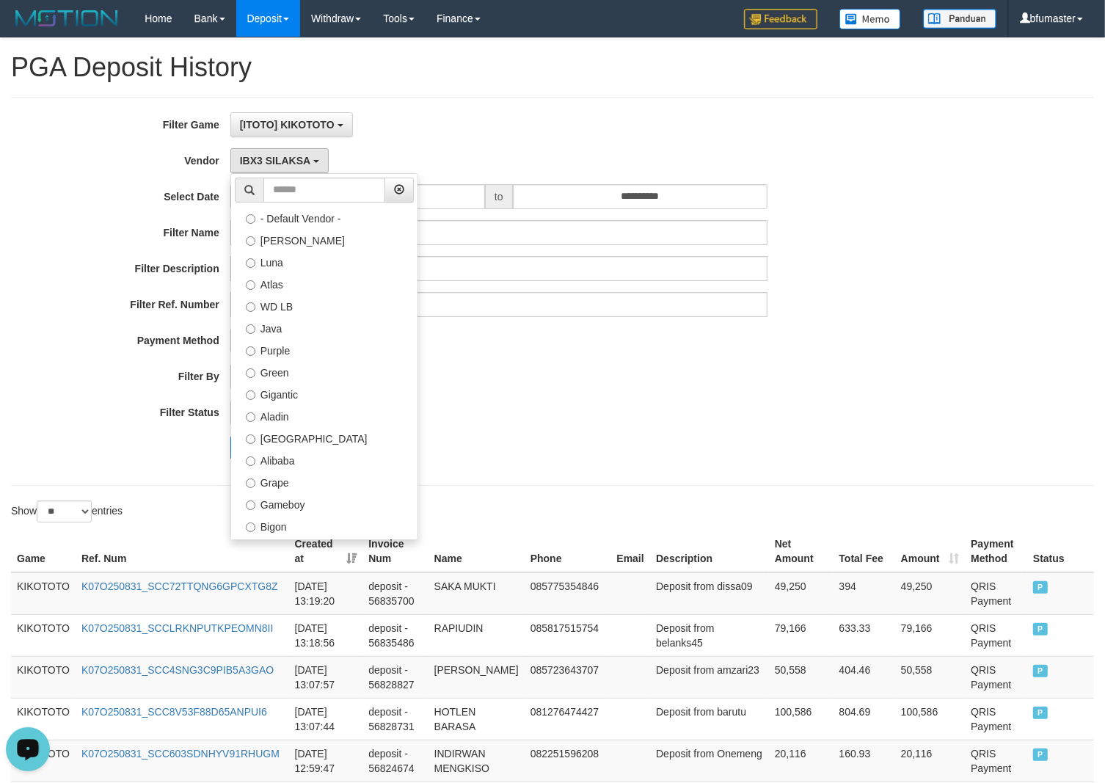
click at [805, 303] on div "Filter Ref. Number" at bounding box center [460, 304] width 921 height 25
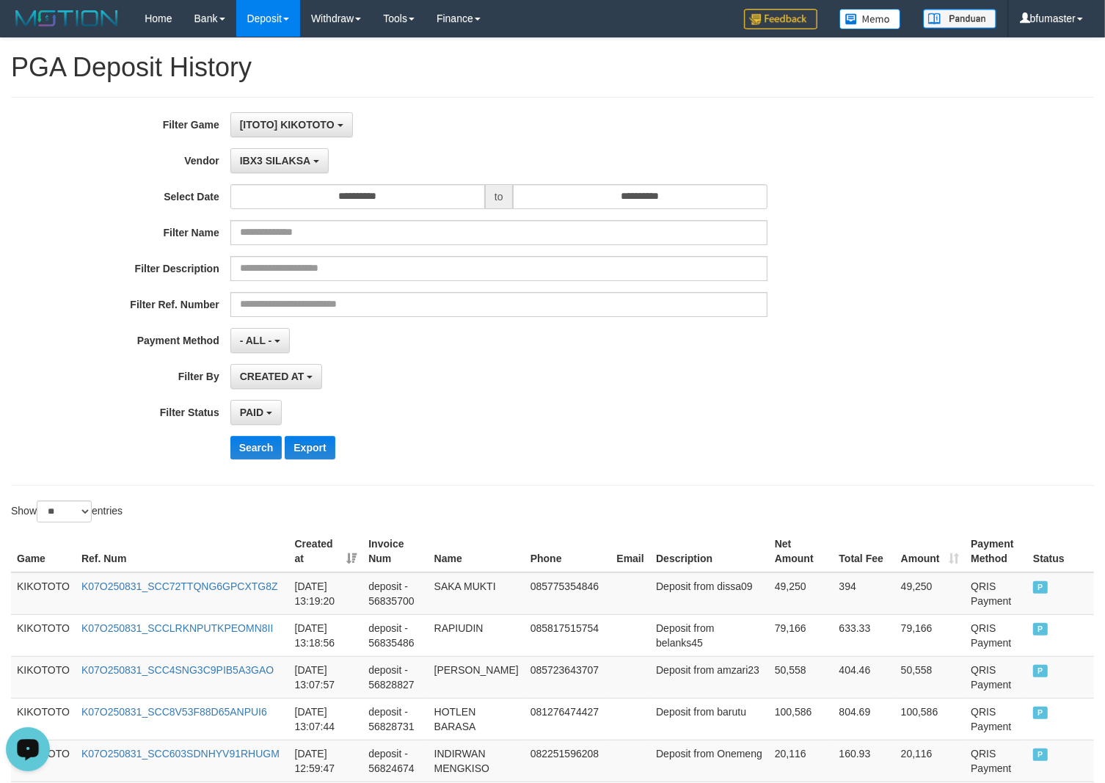
click at [736, 470] on div "**********" at bounding box center [460, 291] width 921 height 358
